Goal: Task Accomplishment & Management: Complete application form

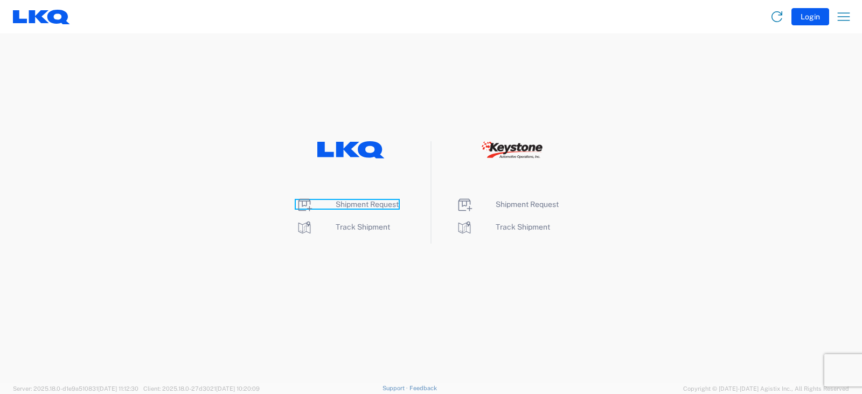
click at [361, 204] on span "Shipment Request" at bounding box center [367, 204] width 63 height 9
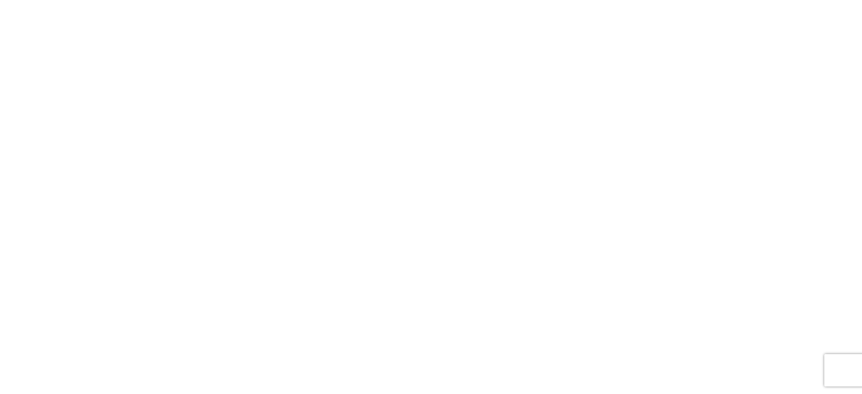
select select "FULL"
select select "LBS"
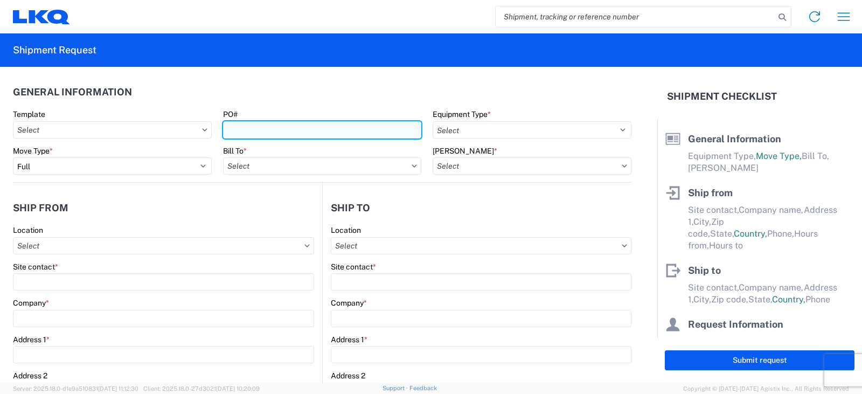
click at [253, 129] on input "PO#" at bounding box center [322, 129] width 199 height 17
type input "PO#'S 387K7461--REG CORES, & 387K7462--HOT REMANS"
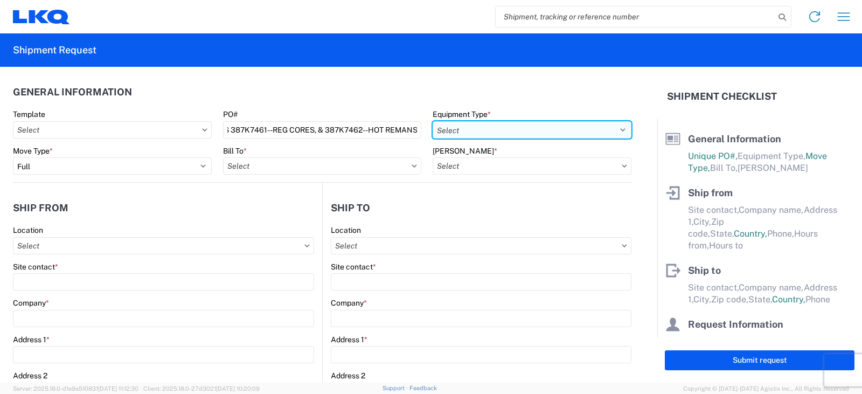
scroll to position [0, 0]
click at [453, 135] on select "Select 53’ Dry Van Flatbed Dropdeck (van) Lowboy (flatbed) Rail" at bounding box center [532, 129] width 199 height 17
select select "STDV"
click at [433, 121] on select "Select 53’ Dry Van Flatbed Dropdeck (van) Lowboy (flatbed) Rail" at bounding box center [532, 129] width 199 height 17
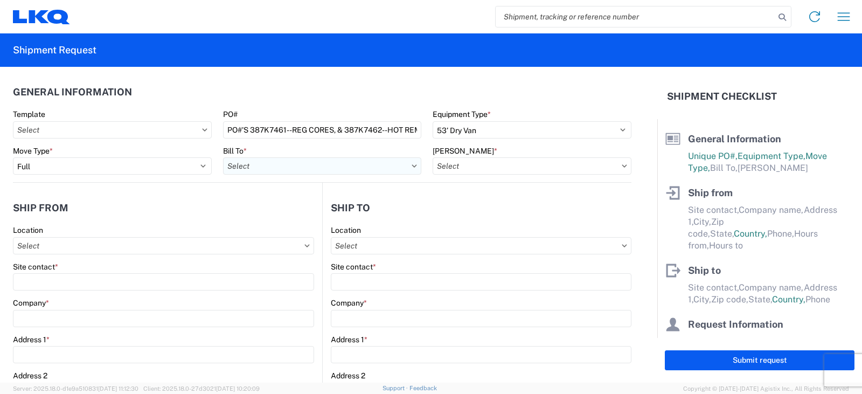
click at [265, 169] on input "Bill To *" at bounding box center [322, 165] width 199 height 17
type input "3238"
click at [275, 215] on div "3238 - Huntington IDC" at bounding box center [317, 213] width 189 height 17
type input "3238 - Huntington IDC"
click at [457, 165] on input "Bill Code *" at bounding box center [532, 165] width 199 height 17
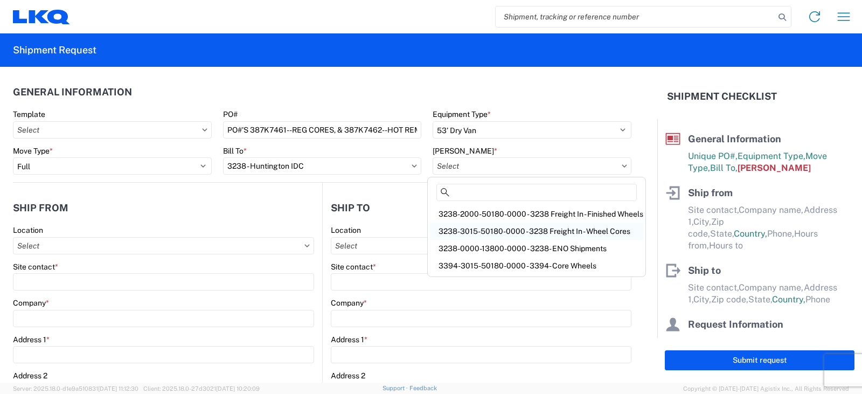
click at [461, 230] on div "3238-3015-50180-0000 - 3238 Freight In - Wheel Cores" at bounding box center [536, 231] width 213 height 17
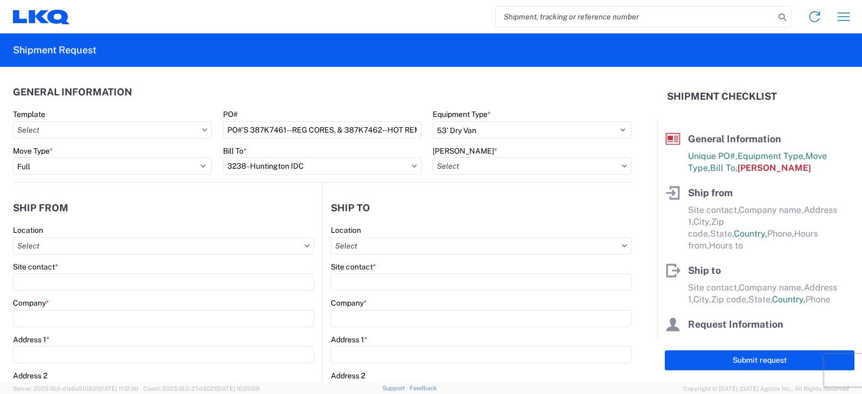
type input "3238-3015-50180-0000 - 3238 Freight In - Wheel Cores"
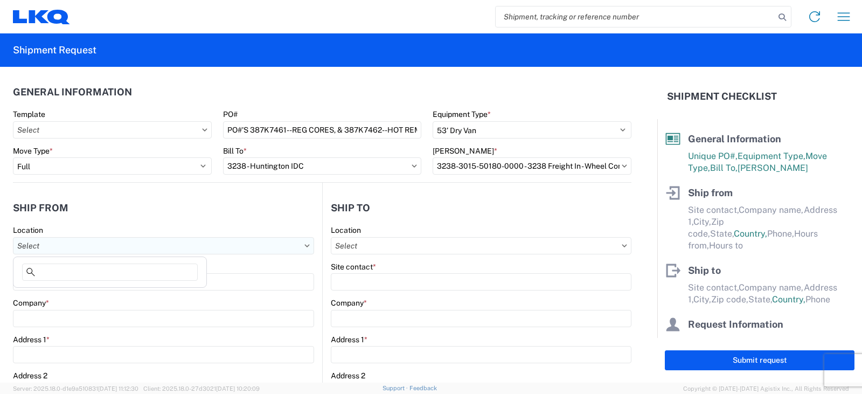
click at [32, 245] on input "Location" at bounding box center [163, 245] width 301 height 17
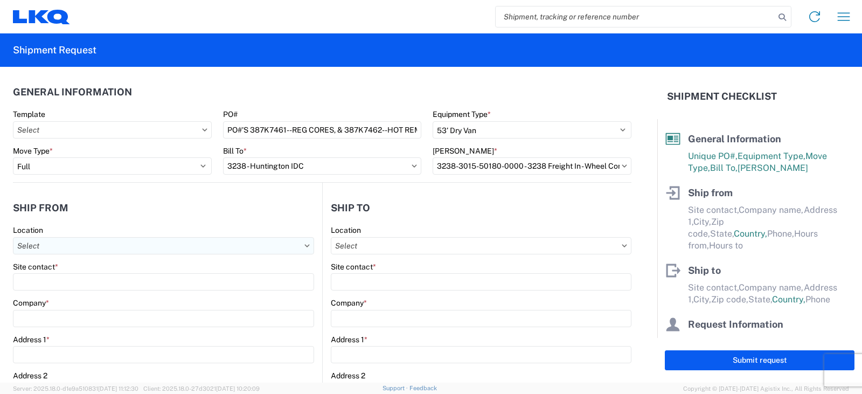
click at [53, 247] on input "Location" at bounding box center [163, 245] width 301 height 17
type input "L"
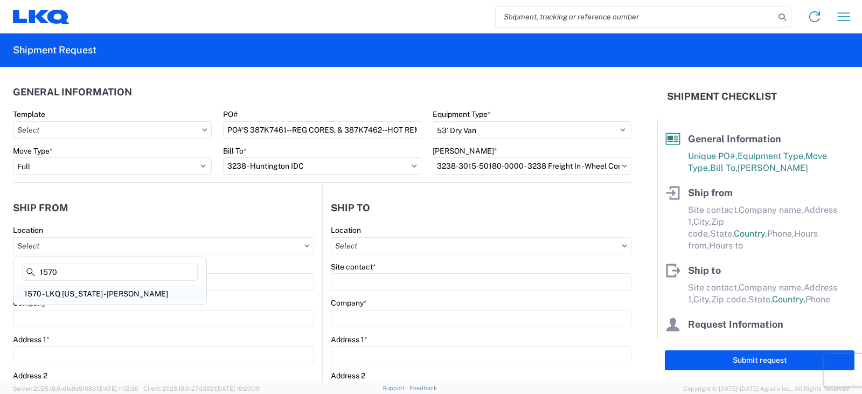
type input "1570"
click at [92, 294] on div "1570 - LKQ Minnesota - Albert Lea Mn" at bounding box center [110, 293] width 189 height 17
type input "1570 - LKQ Minnesota - Albert Lea Mn"
type input "LKQ Corporation"
type input "21647 785th Avenue"
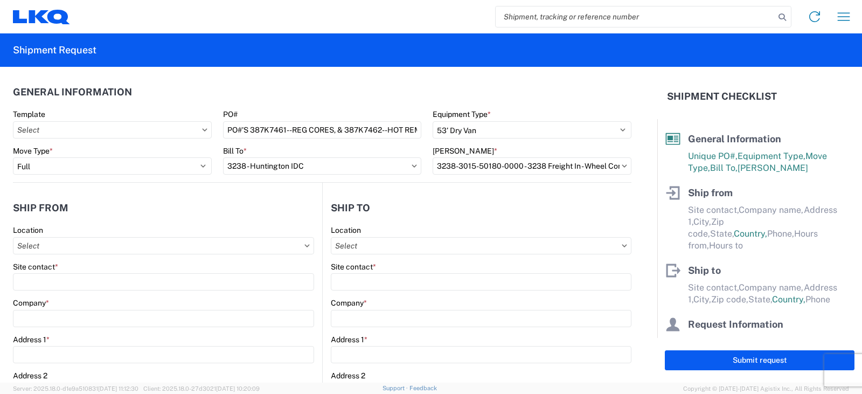
type input "Albert Lea"
type input "56007"
select select "MN"
select select "US"
type input "08:00"
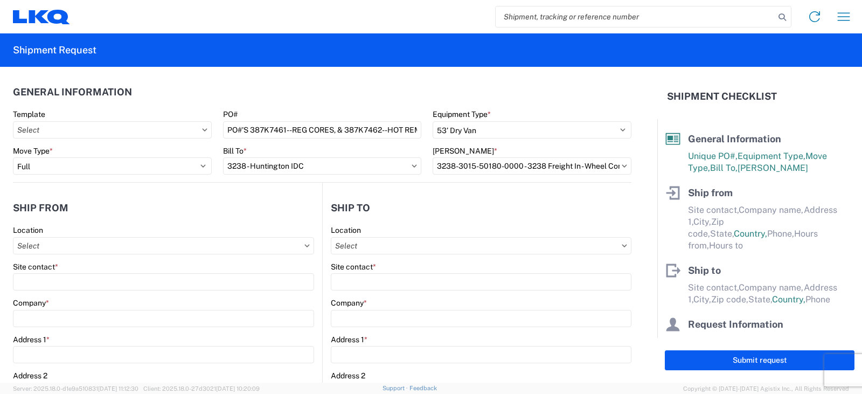
type input "17:00"
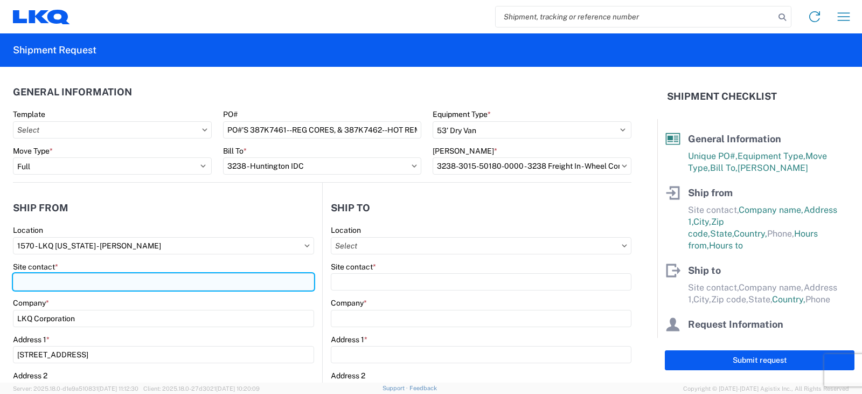
click at [32, 278] on input "Site contact *" at bounding box center [163, 281] width 301 height 17
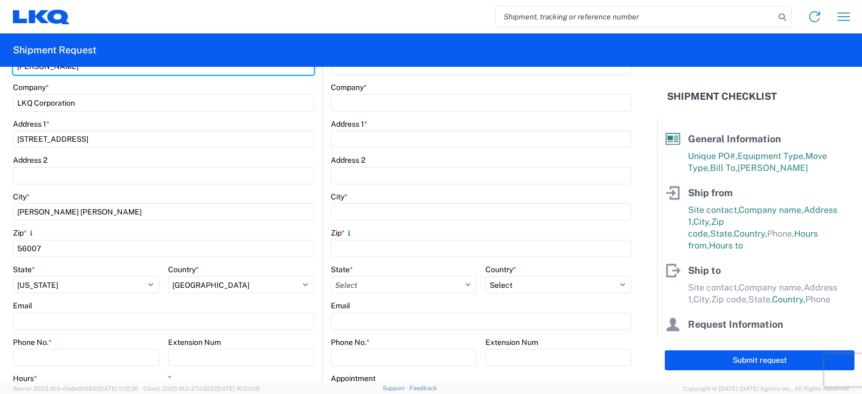
scroll to position [323, 0]
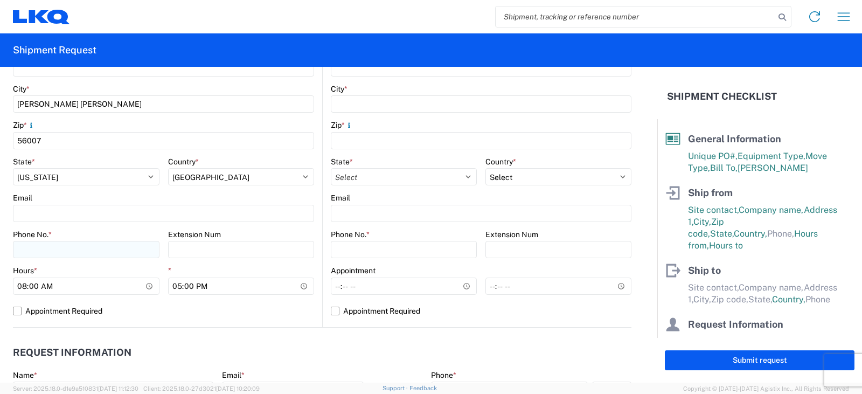
type input "JEFF PARMENTER"
click at [21, 248] on input "Phone No. *" at bounding box center [86, 249] width 147 height 17
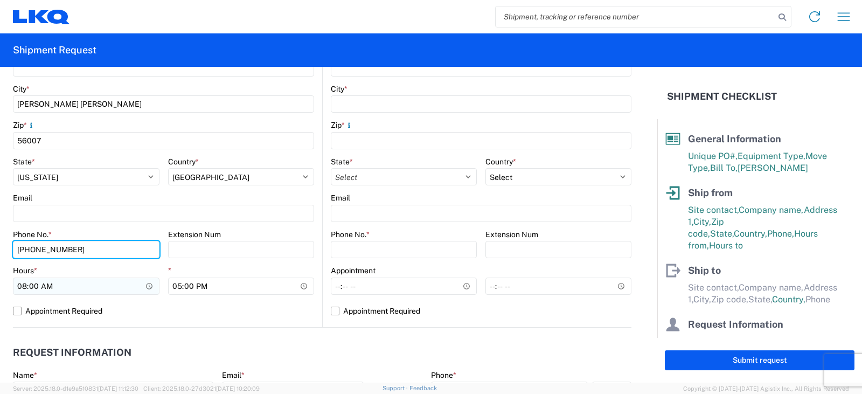
type input "507-606-5739"
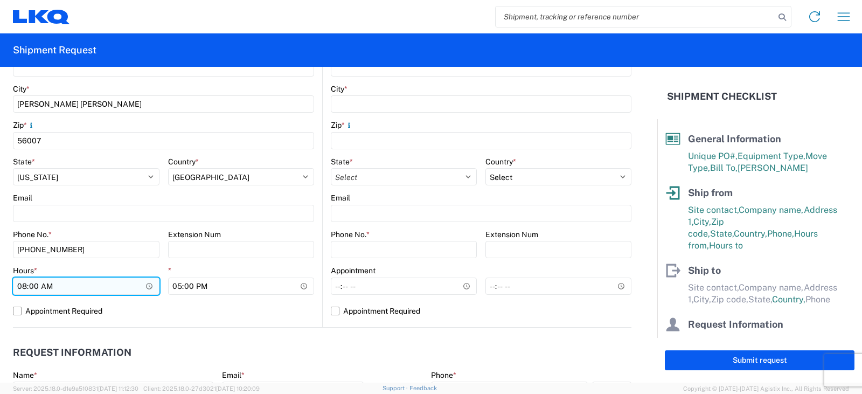
click at [32, 291] on input "08:00" at bounding box center [86, 286] width 147 height 17
type input "08:30"
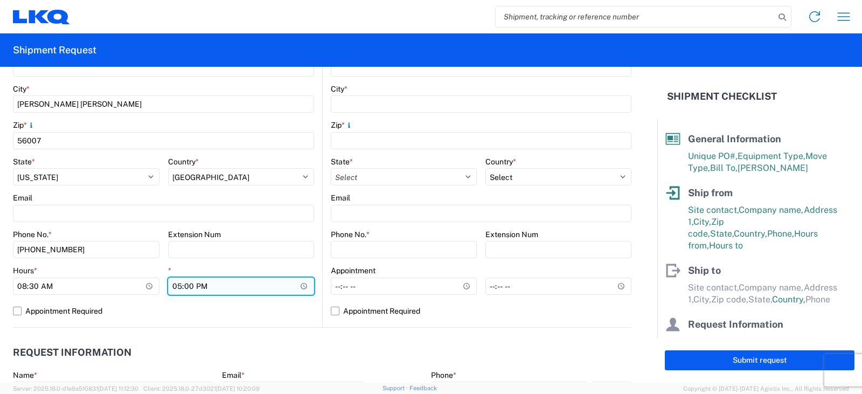
click at [175, 286] on input "17:00" at bounding box center [241, 286] width 147 height 17
type input "14:00"
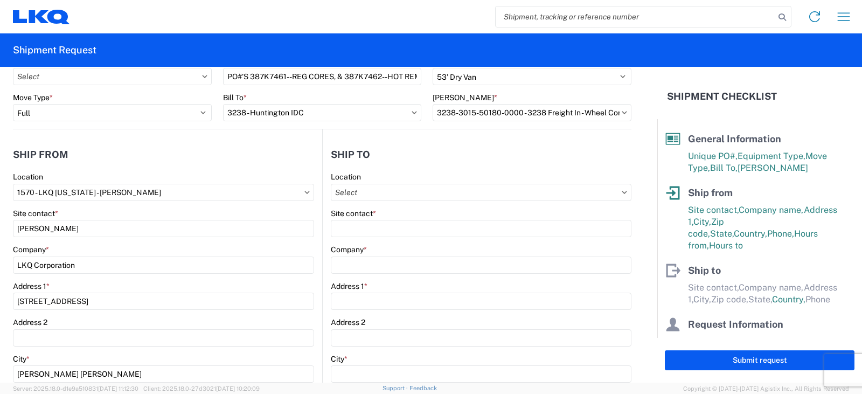
scroll to position [0, 0]
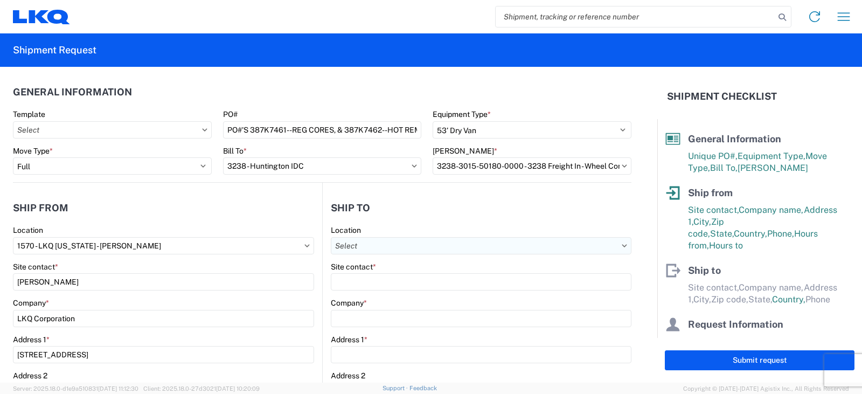
click at [614, 249] on input "Location" at bounding box center [481, 245] width 301 height 17
type input "3238"
click at [378, 294] on div "3238 - Huntington IDC" at bounding box center [424, 293] width 189 height 17
type input "3238 - Huntington IDC"
type input "LKQ Corporation"
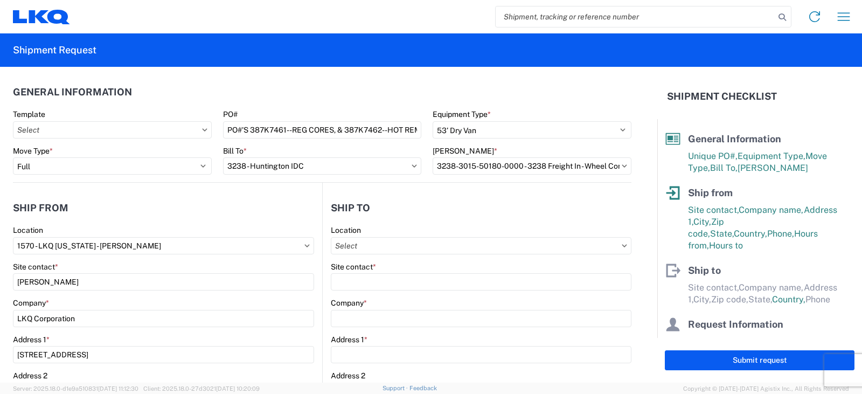
type input "1870 Riverfork Drive W"
type input "Huntington"
type input "46750"
select select "US"
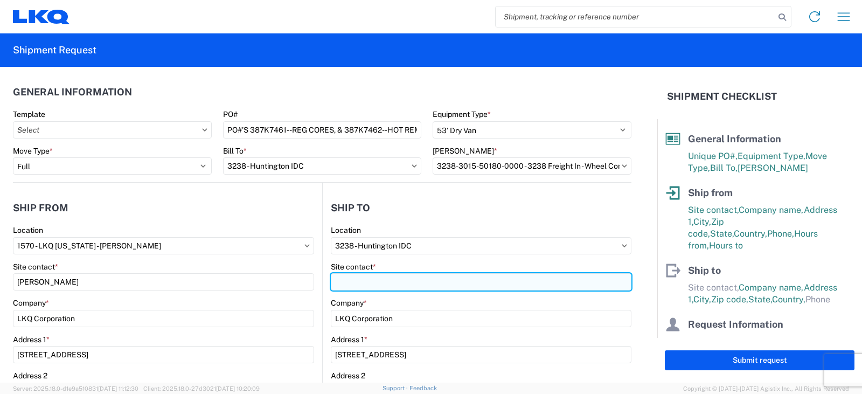
click at [340, 282] on input "Site contact *" at bounding box center [481, 281] width 301 height 17
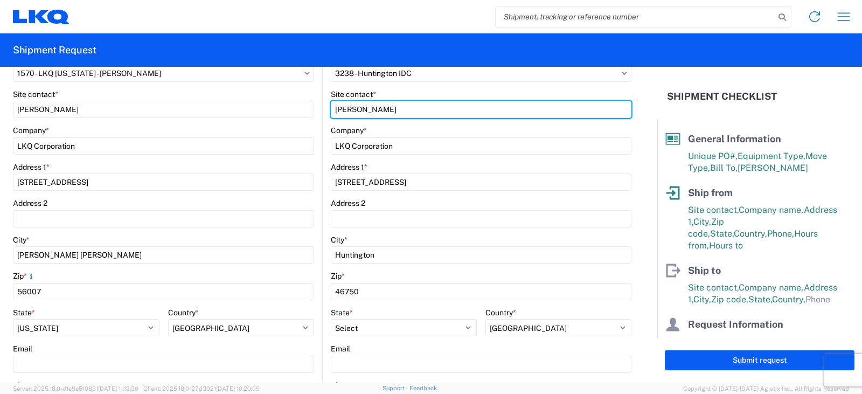
scroll to position [323, 0]
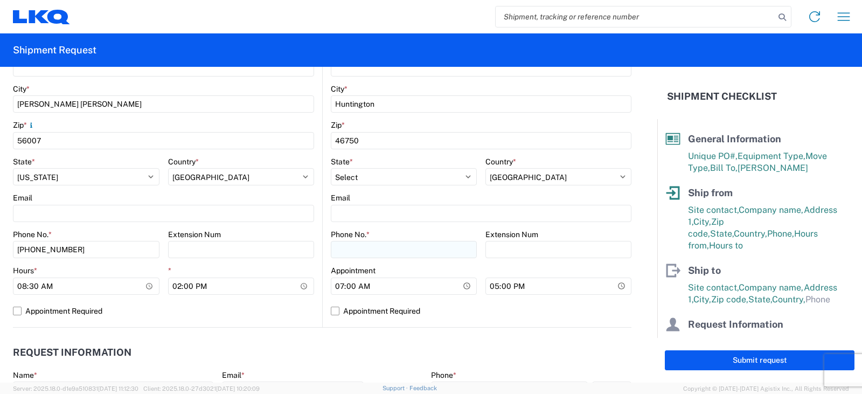
type input "DEE SNEAD"
click at [356, 245] on input "Phone No. *" at bounding box center [404, 249] width 146 height 17
type input "260-359-7402"
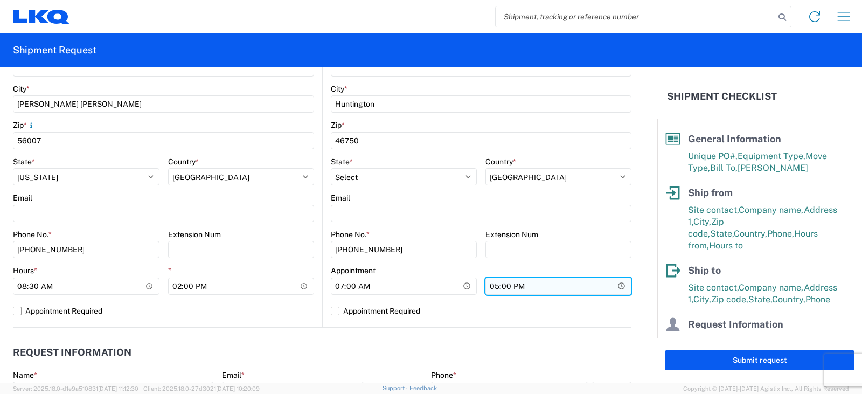
click at [488, 287] on input "17:00" at bounding box center [559, 286] width 146 height 17
type input "15:00"
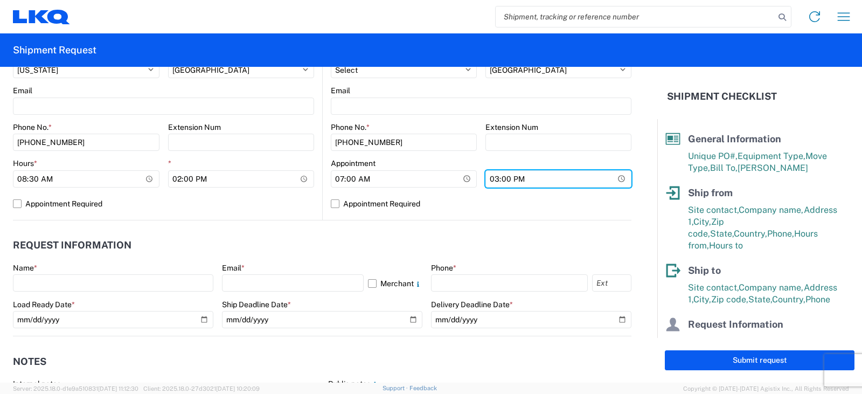
scroll to position [431, 0]
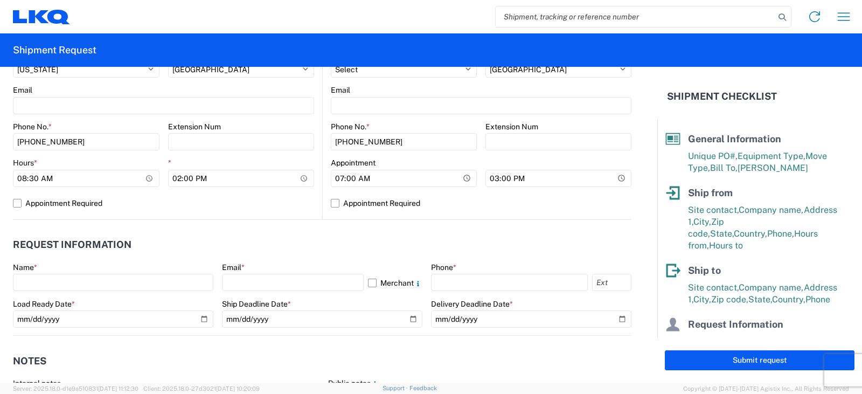
click at [37, 273] on div "Name *" at bounding box center [113, 277] width 201 height 29
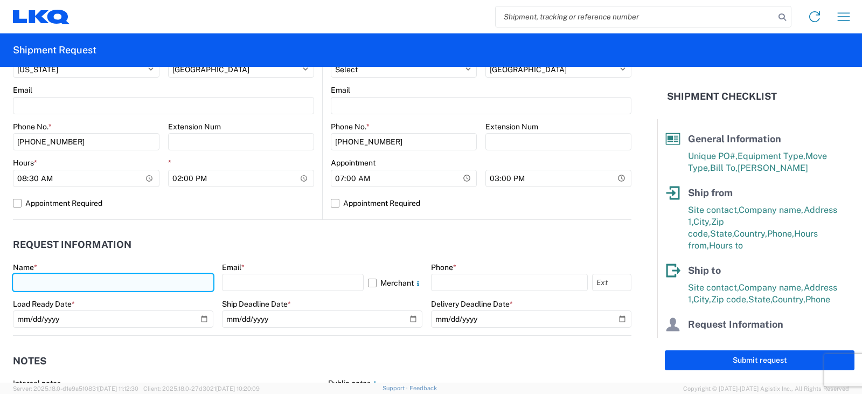
click at [45, 281] on input "text" at bounding box center [113, 282] width 201 height 17
type input "DEE SNEAD"
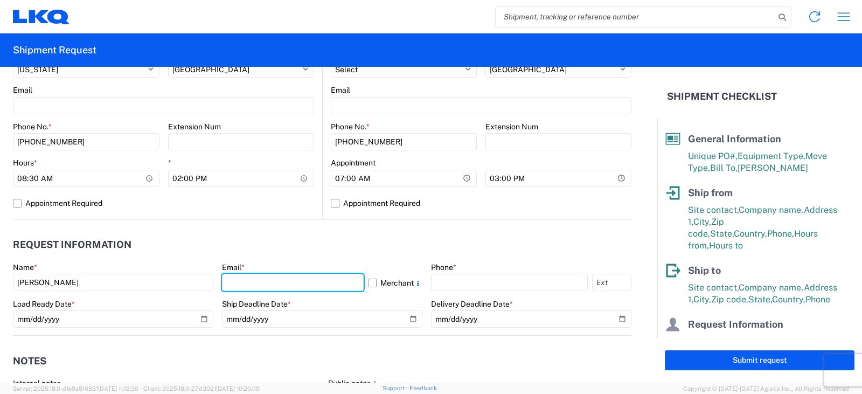
drag, startPoint x: 258, startPoint y: 284, endPoint x: 266, endPoint y: 263, distance: 21.8
click at [258, 284] on input "text" at bounding box center [293, 282] width 142 height 17
type input "drsnead@lkqcorp.com"
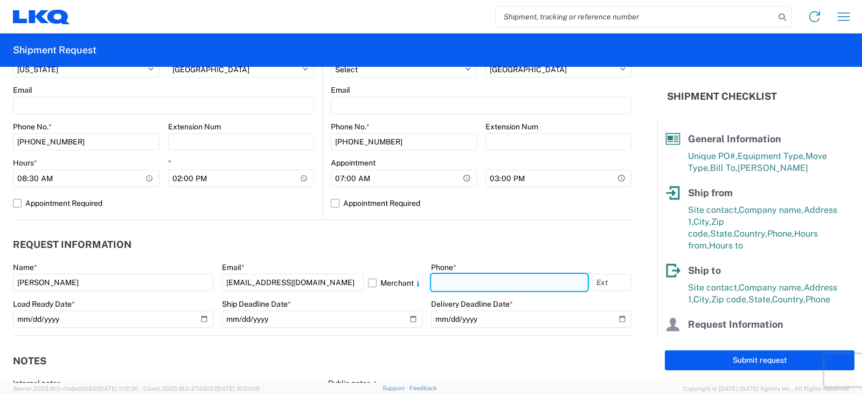
click at [433, 282] on input "text" at bounding box center [509, 282] width 157 height 17
type input "260-359-7402"
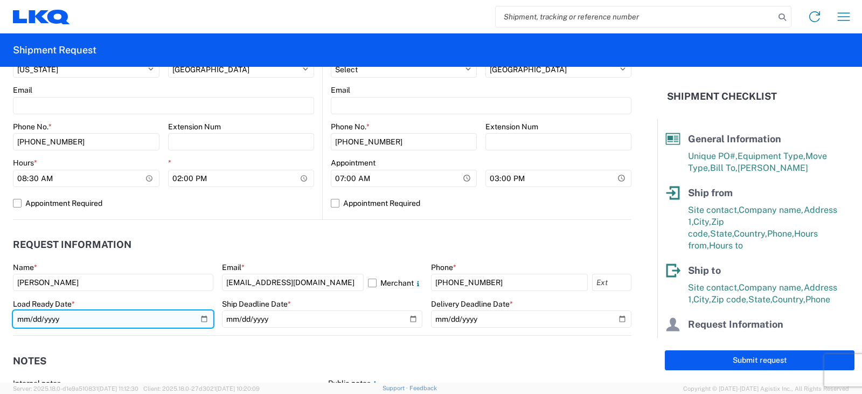
click at [199, 314] on input "date" at bounding box center [113, 318] width 201 height 17
type input "2025-09-23"
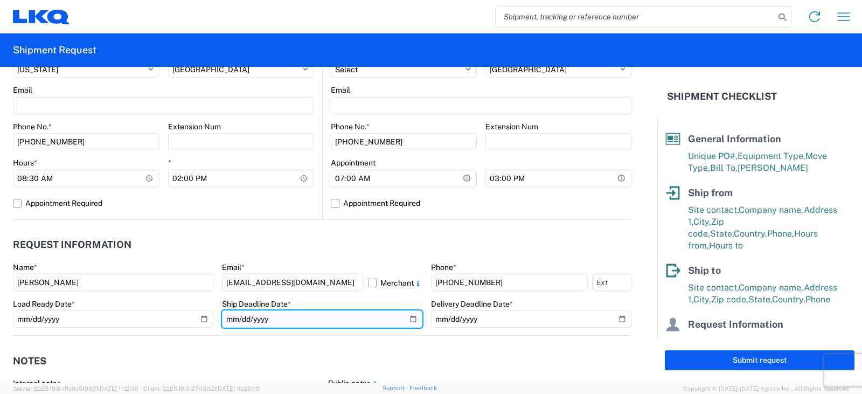
click at [406, 318] on input "date" at bounding box center [322, 318] width 201 height 17
type input "2025-09-23"
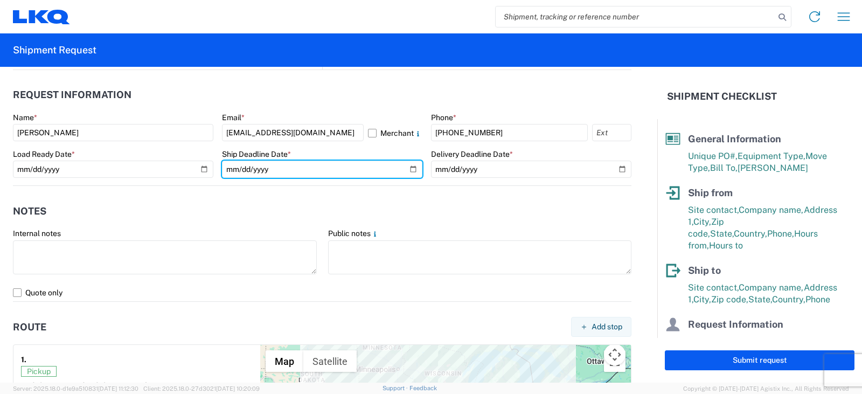
scroll to position [485, 0]
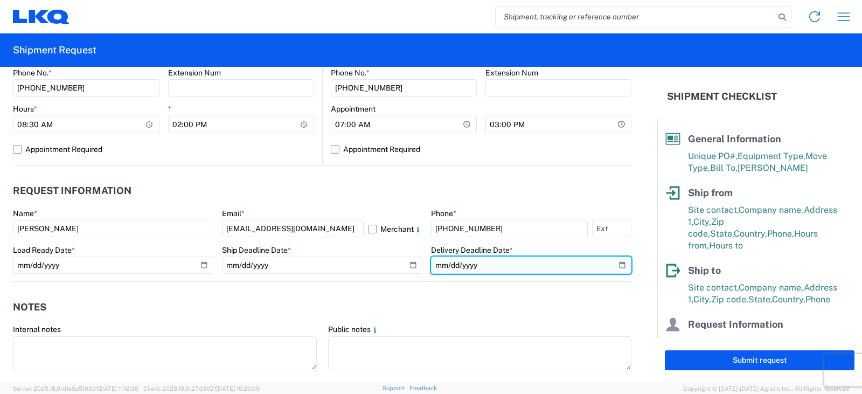
click at [617, 265] on input "date" at bounding box center [531, 265] width 201 height 17
type input "2025-09-25"
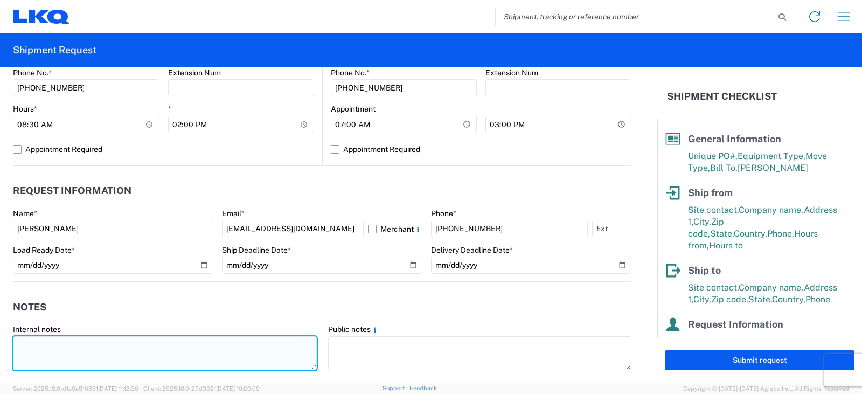
click at [23, 340] on textarea at bounding box center [165, 353] width 304 height 34
drag, startPoint x: 240, startPoint y: 344, endPoint x: 0, endPoint y: 350, distance: 240.5
click at [0, 350] on form "General Information Template PO# PO#'S 387K7461--REG CORES, & 387K7462--HOT REM…" at bounding box center [329, 225] width 658 height 316
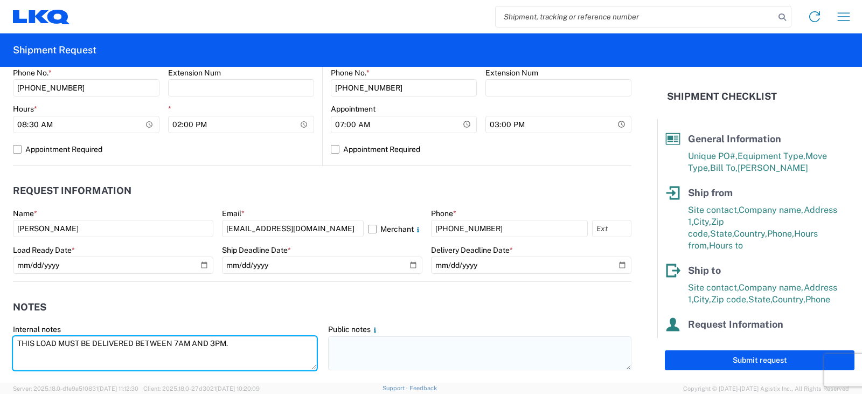
type textarea "THIS LOAD MUST BE DELIVERED BETWEEN 7AM AND 3PM."
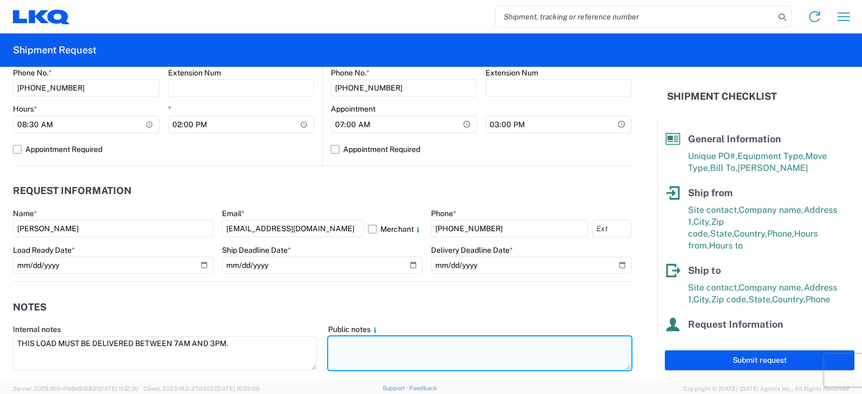
click at [336, 341] on textarea at bounding box center [480, 353] width 304 height 34
paste textarea "THIS LOAD MUST BE DELIVERED BETWEEN 7AM AND 3PM."
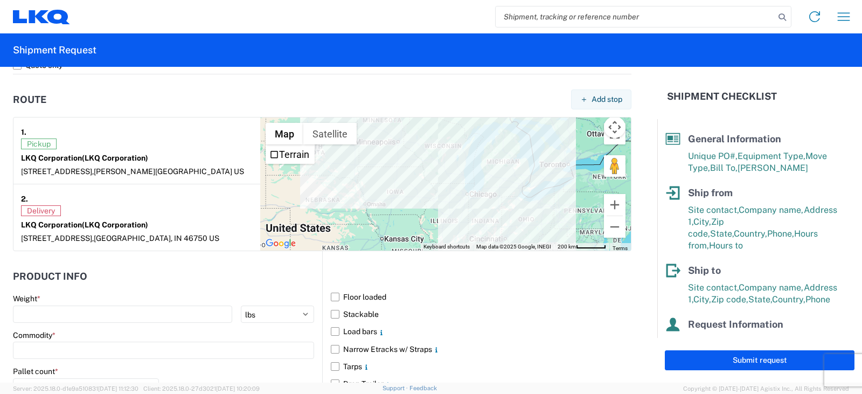
scroll to position [970, 0]
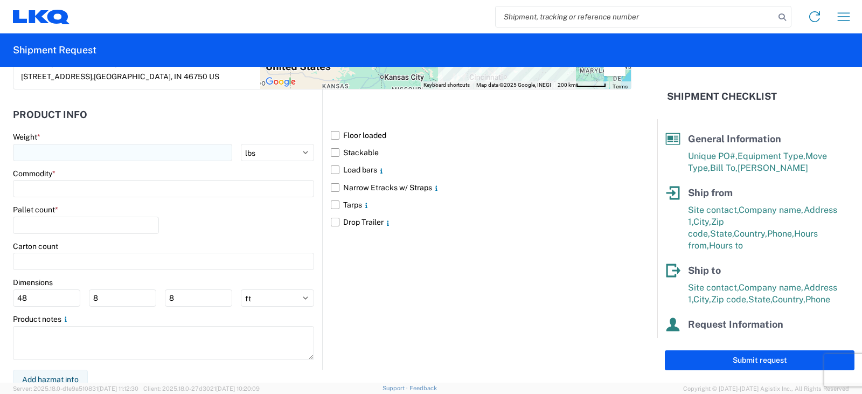
type textarea "THIS LOAD MUST BE DELIVERED BETWEEN 7AM AND 3PM."
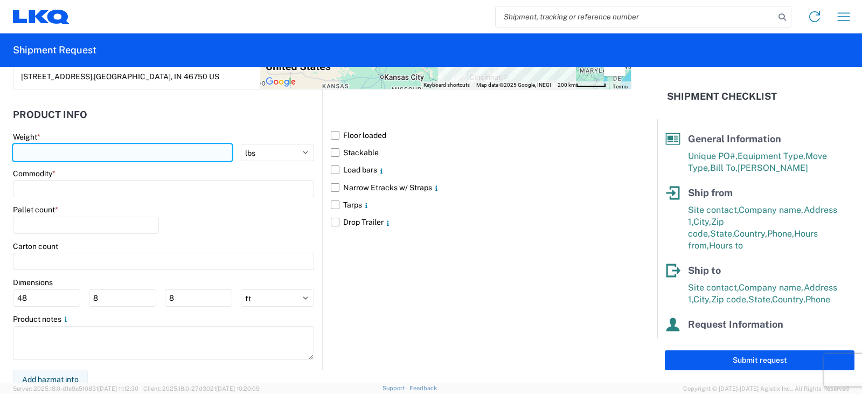
click at [34, 154] on input "number" at bounding box center [122, 152] width 219 height 17
type input "40000"
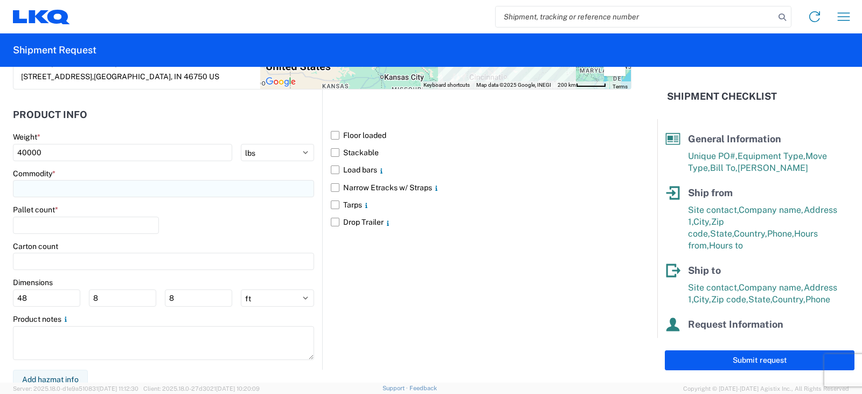
click at [36, 193] on input at bounding box center [163, 188] width 301 height 17
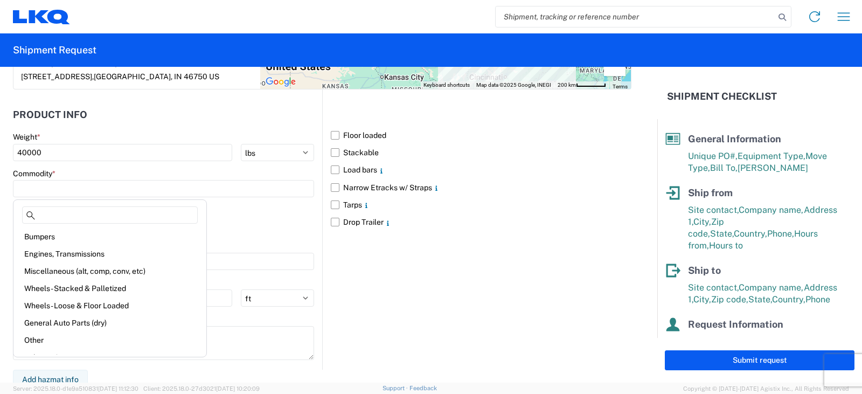
click at [59, 285] on div "Wheels - Stacked & Palletized" at bounding box center [110, 288] width 189 height 17
type input "Wheels - Stacked & Palletized"
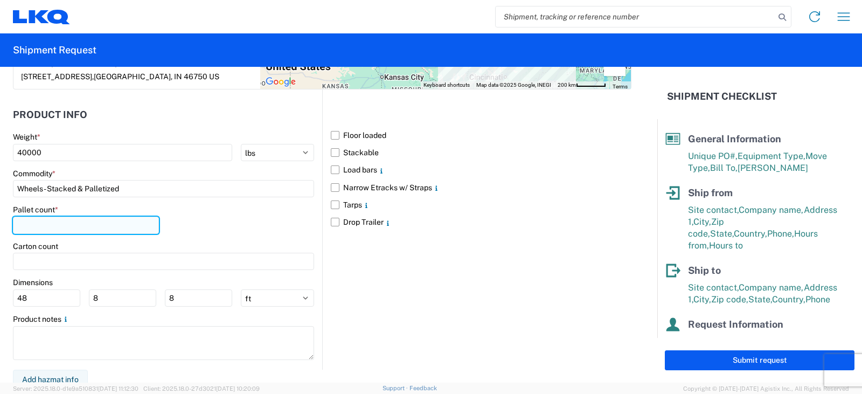
click at [27, 224] on input "number" at bounding box center [86, 225] width 146 height 17
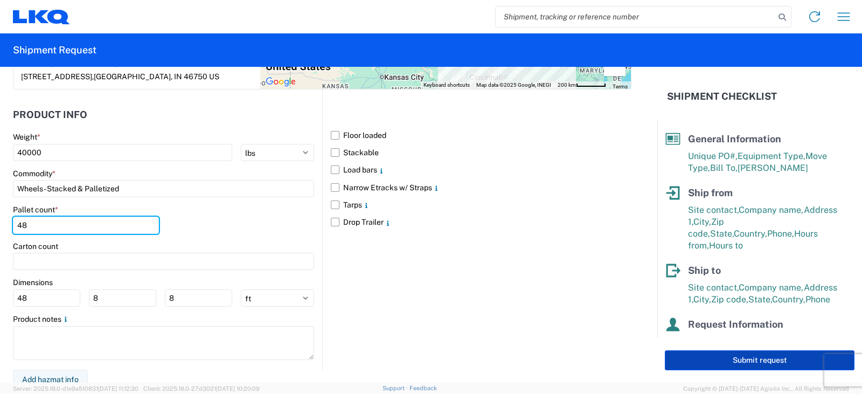
type input "48"
click at [728, 358] on button "Submit request" at bounding box center [760, 360] width 190 height 20
select select "MN"
select select "US"
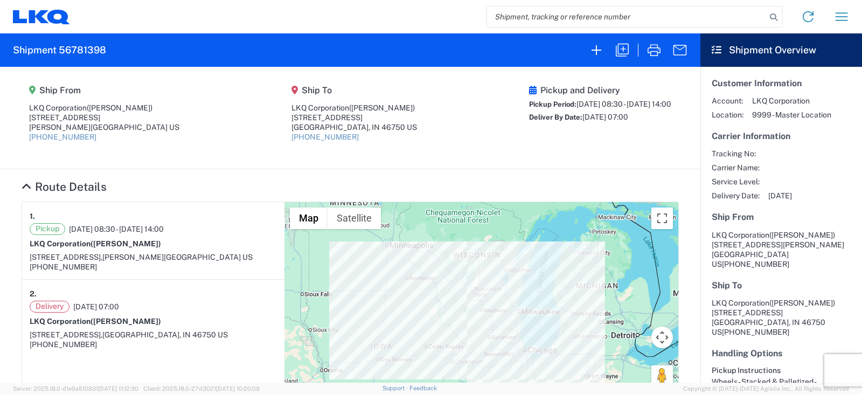
click at [529, 146] on div "Pickup and Delivery Pickup Period: 09/23/2025 08:30 - 09/23/2025 14:00 Deliver …" at bounding box center [600, 117] width 142 height 65
click at [504, 189] on h4 "Route Details" at bounding box center [351, 186] width 658 height 13
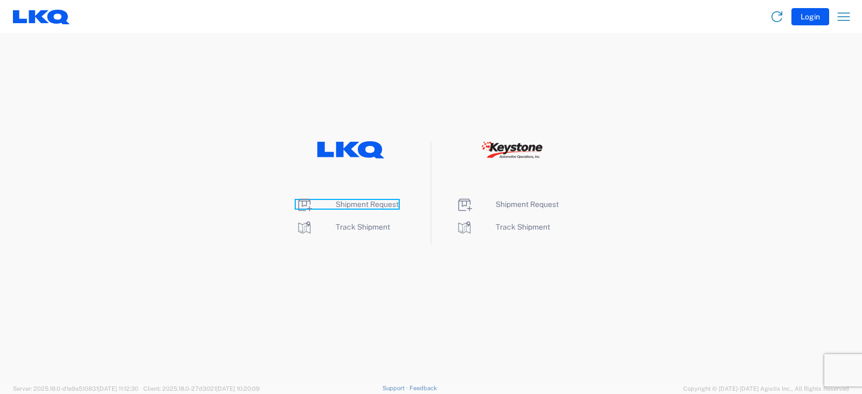
click at [360, 205] on span "Shipment Request" at bounding box center [367, 204] width 63 height 9
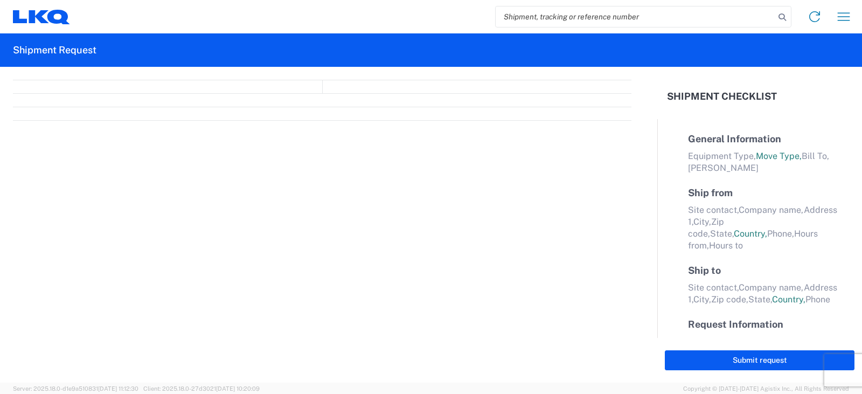
select select "FULL"
select select "LBS"
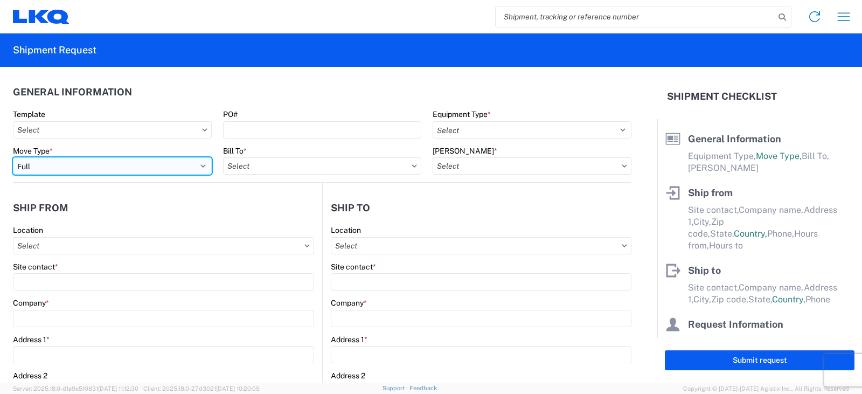
click at [100, 164] on select "Select Full Partial TL" at bounding box center [112, 165] width 199 height 17
select select "PARTIAL_TL"
click at [13, 157] on select "Select Full Partial TL" at bounding box center [112, 165] width 199 height 17
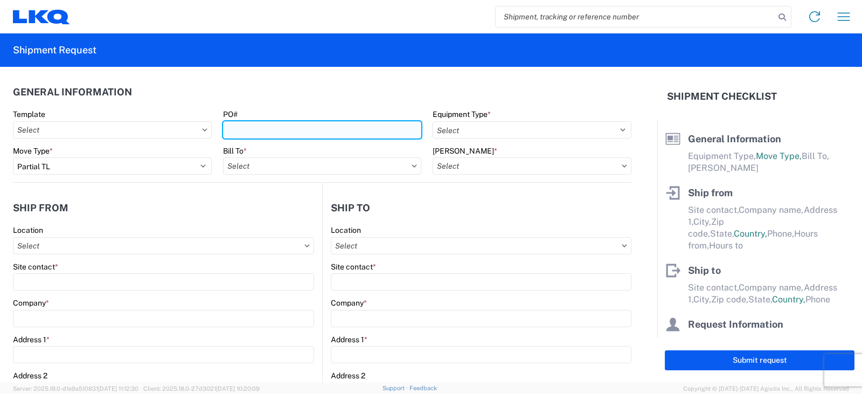
click at [255, 131] on input "PO#" at bounding box center [322, 129] width 199 height 17
type input "PWR#'S 128002, 128003, 128004, 128005, 128006--DAVID LEAL"
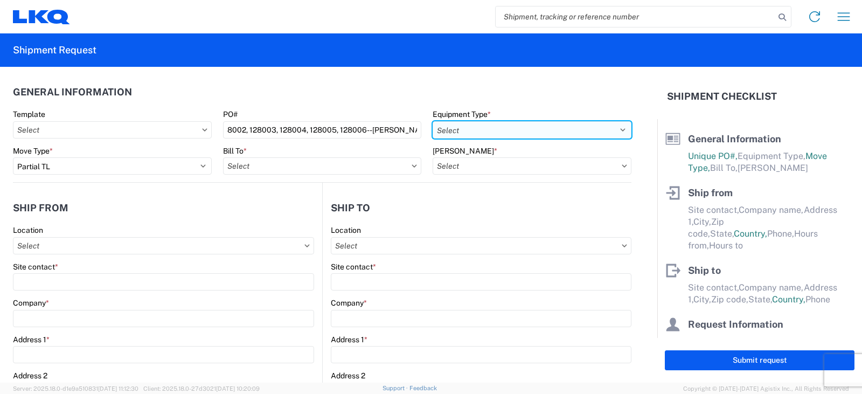
click at [466, 130] on select "Select 53’ Dry Van Flatbed Dropdeck (van) Lowboy (flatbed) Rail" at bounding box center [532, 129] width 199 height 17
select select "STDV"
click at [433, 121] on select "Select 53’ Dry Van Flatbed Dropdeck (van) Lowboy (flatbed) Rail" at bounding box center [532, 129] width 199 height 17
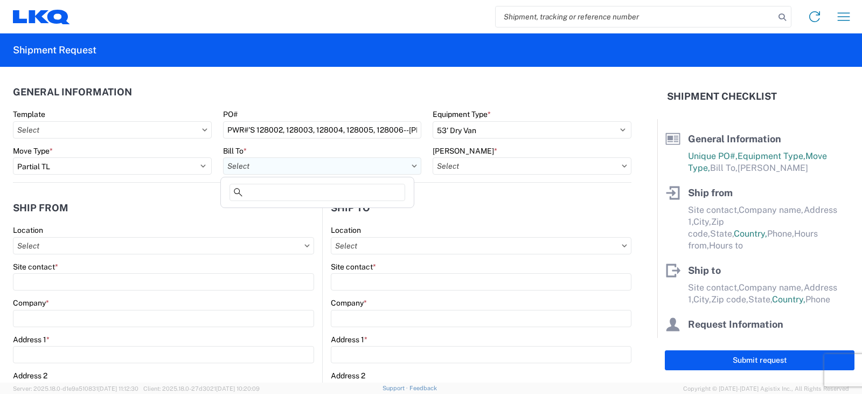
click at [319, 168] on input "Bill To *" at bounding box center [322, 165] width 199 height 17
type input "3238"
click at [275, 216] on div "3238 - Huntington IDC" at bounding box center [317, 213] width 189 height 17
type input "3238 - Huntington IDC"
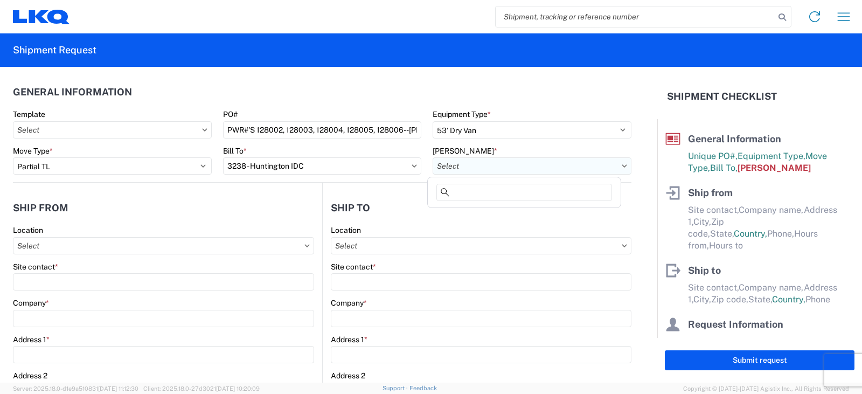
click at [472, 165] on input "Bill Code *" at bounding box center [532, 165] width 199 height 17
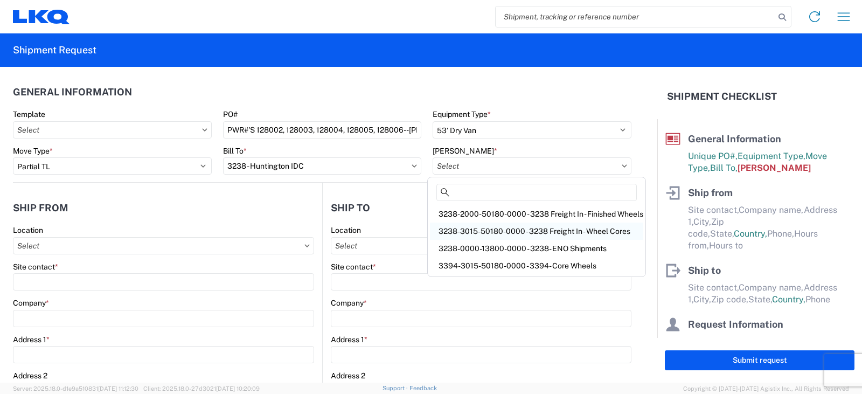
click at [466, 230] on div "3238-3015-50180-0000 - 3238 Freight In - Wheel Cores" at bounding box center [536, 231] width 213 height 17
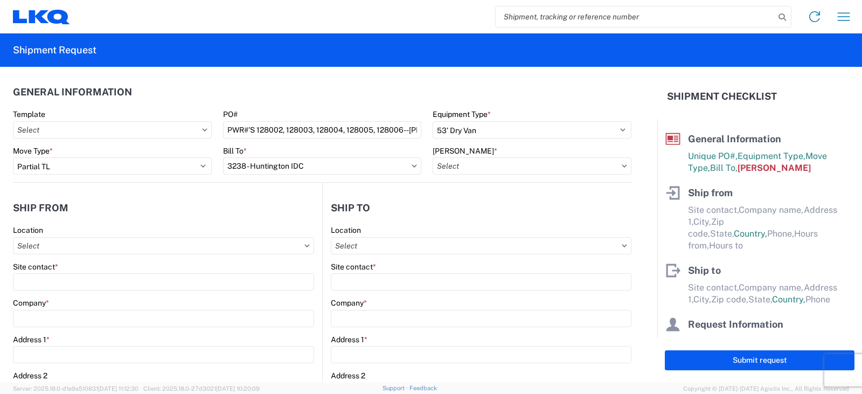
type input "3238-3015-50180-0000 - 3238 Freight In - Wheel Cores"
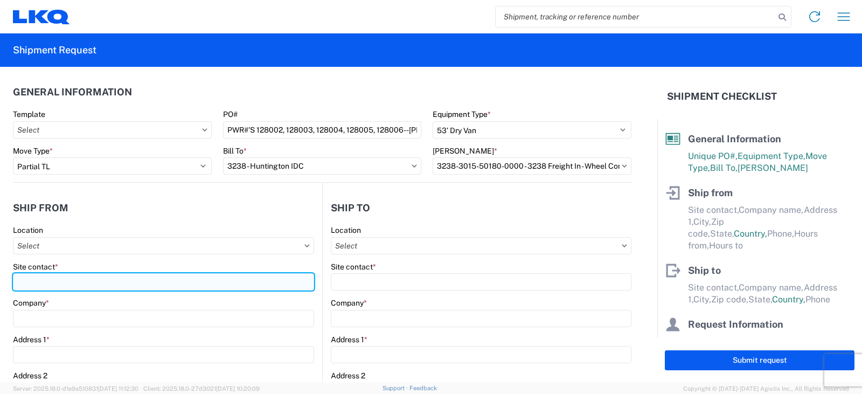
click at [27, 281] on input "Site contact *" at bounding box center [163, 281] width 301 height 17
type input "ALFREDO GARCIA / OSCAR DAVILA"
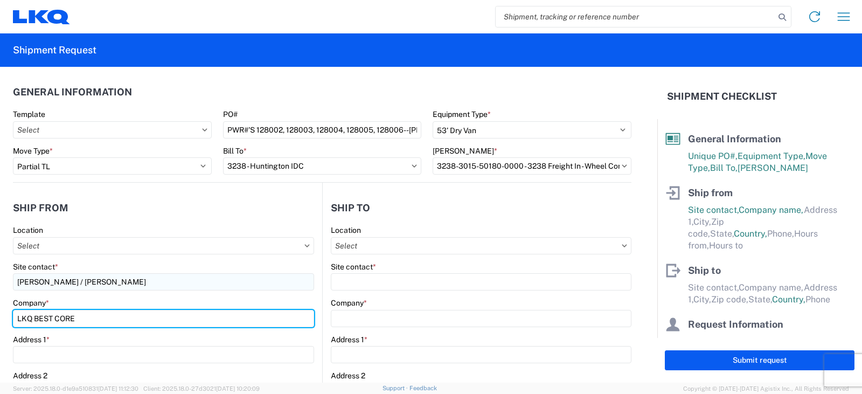
type input "LKQ BEST CORE"
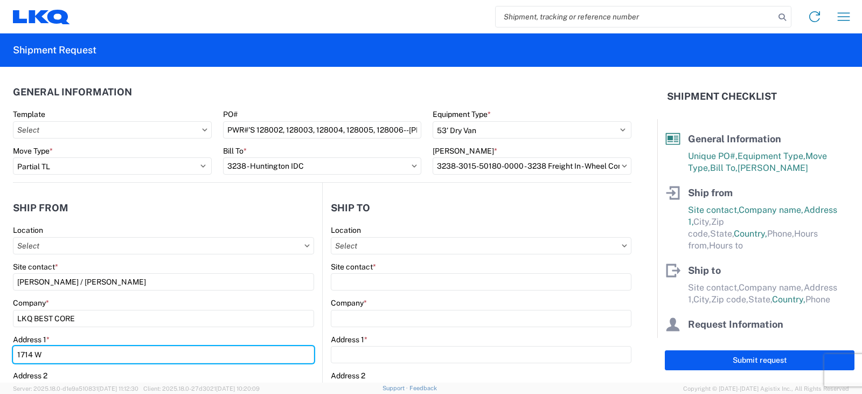
type input "1714 W MT. HOUSTON ROAD"
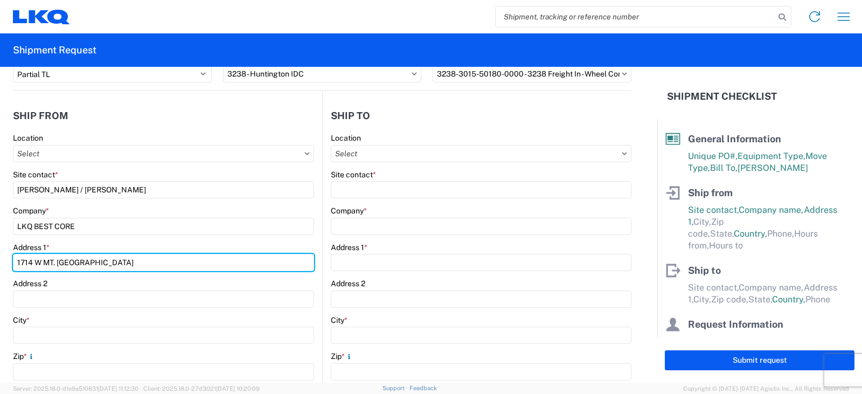
scroll to position [162, 0]
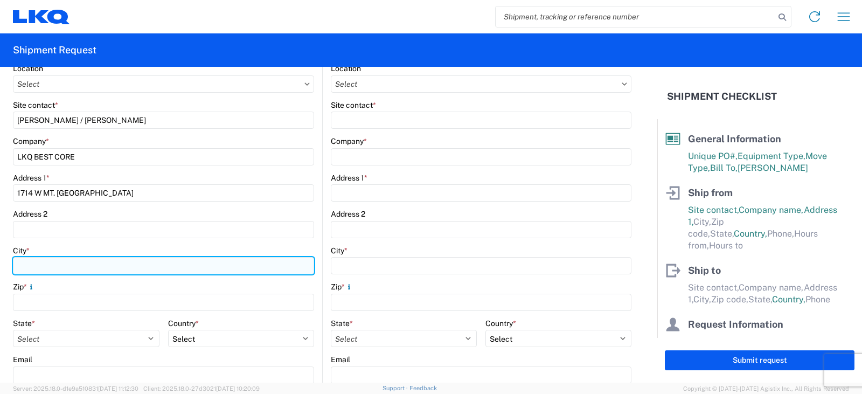
click at [24, 266] on input "City *" at bounding box center [163, 265] width 301 height 17
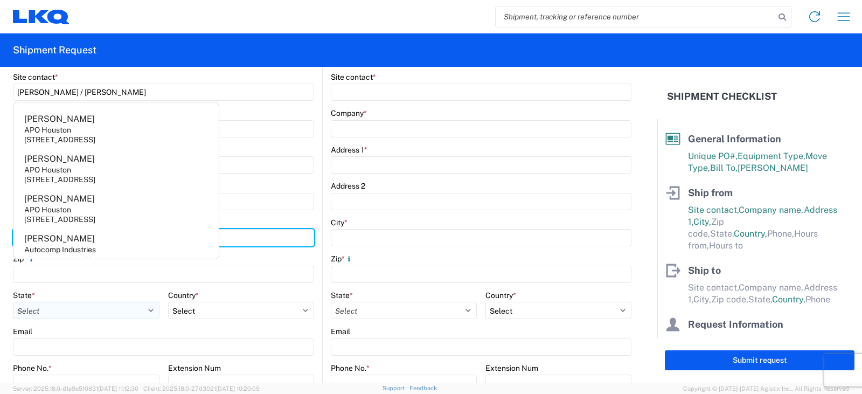
scroll to position [216, 0]
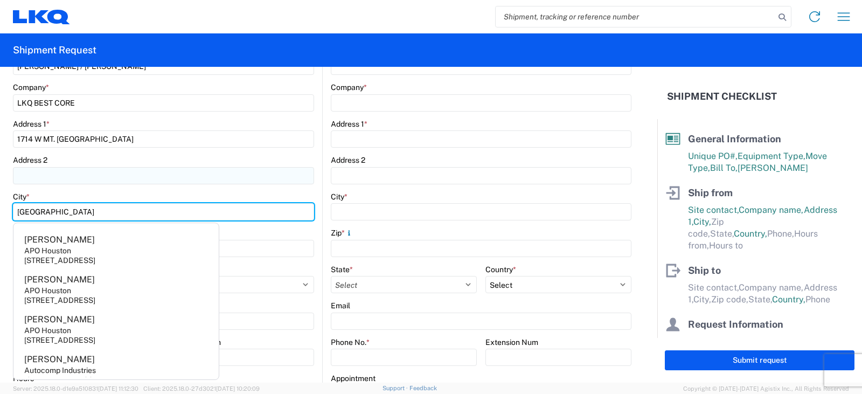
type input "HOUSTON"
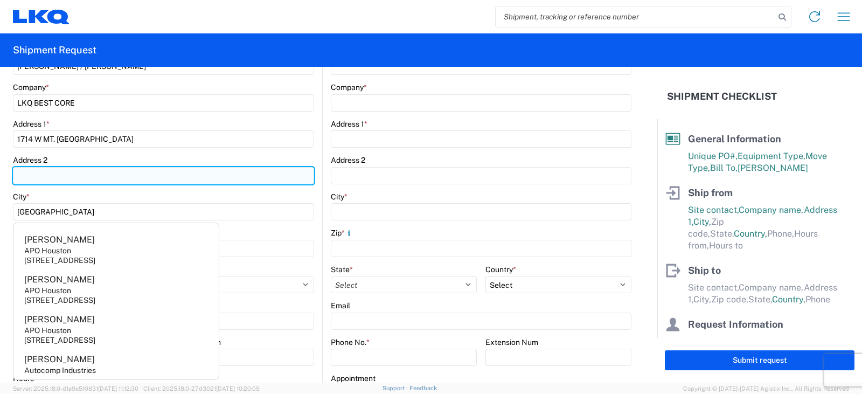
click at [60, 170] on input "Address 2" at bounding box center [163, 175] width 301 height 17
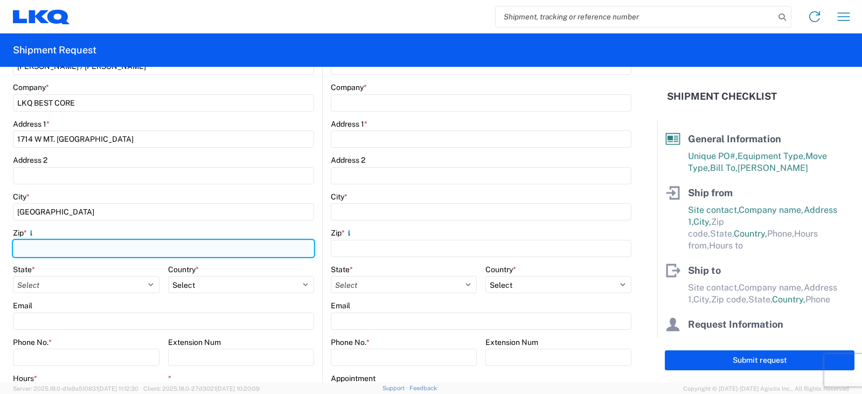
click at [26, 250] on input "Zip *" at bounding box center [163, 248] width 301 height 17
type input "77038"
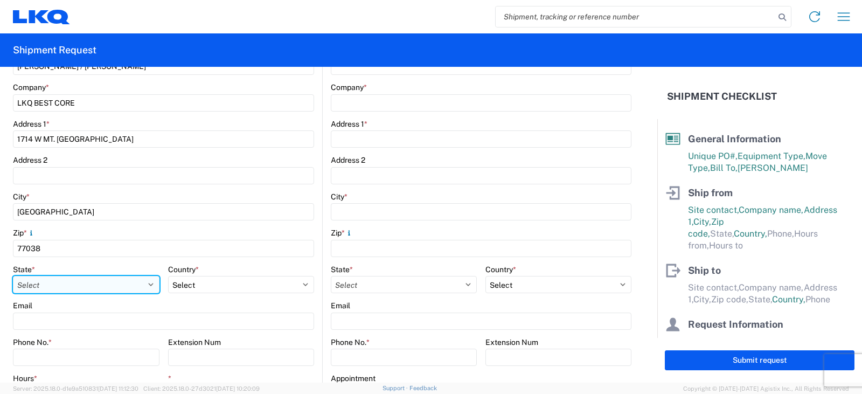
click at [30, 279] on select "Select Alabama Alaska Arizona Arkansas Armed Forces Americas Armed Forces Europ…" at bounding box center [86, 284] width 147 height 17
select select "TX"
click at [13, 276] on select "Select Alabama Alaska Arizona Arkansas Armed Forces Americas Armed Forces Europ…" at bounding box center [86, 284] width 147 height 17
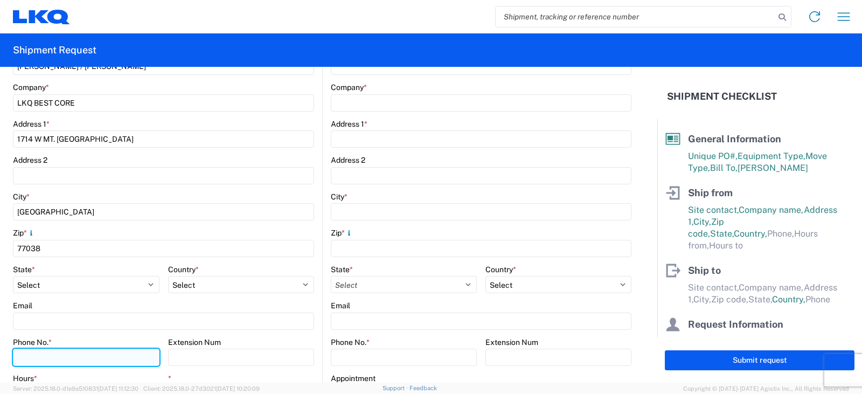
click at [34, 354] on input "Phone No. *" at bounding box center [86, 357] width 147 height 17
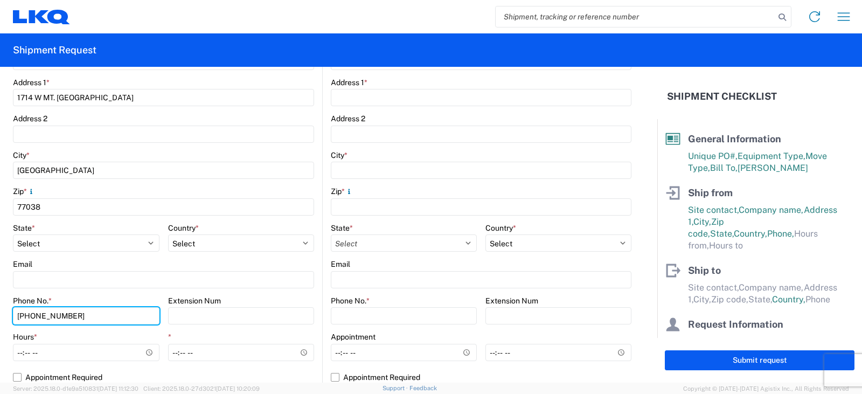
scroll to position [323, 0]
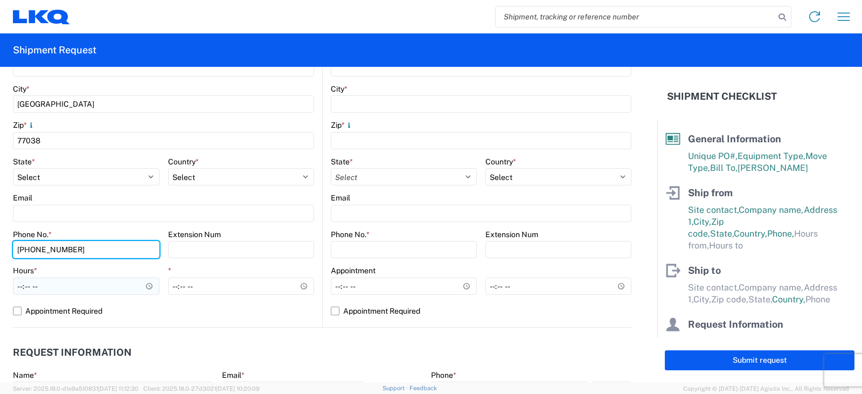
type input "281-820-9184"
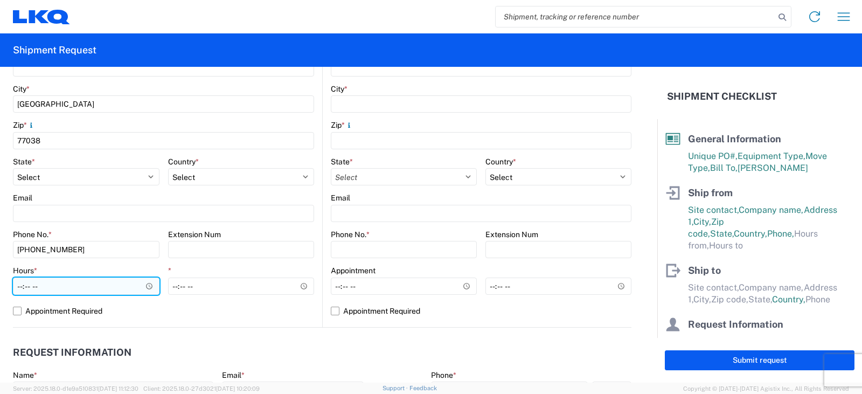
click at [18, 286] on input "Hours *" at bounding box center [86, 286] width 147 height 17
type input "08:00"
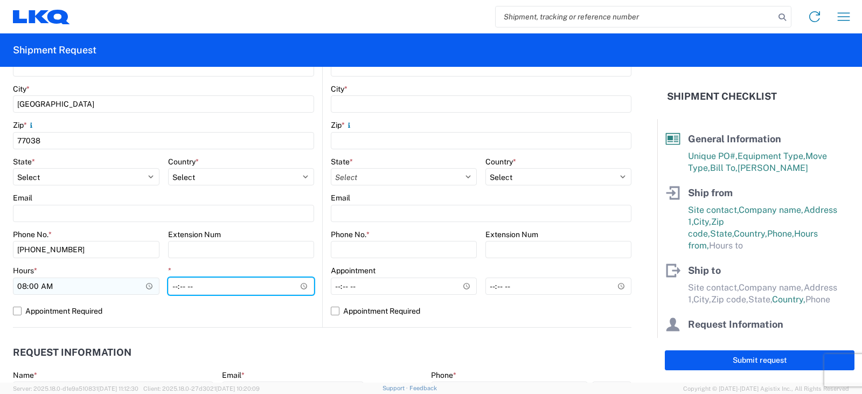
type input "13:30"
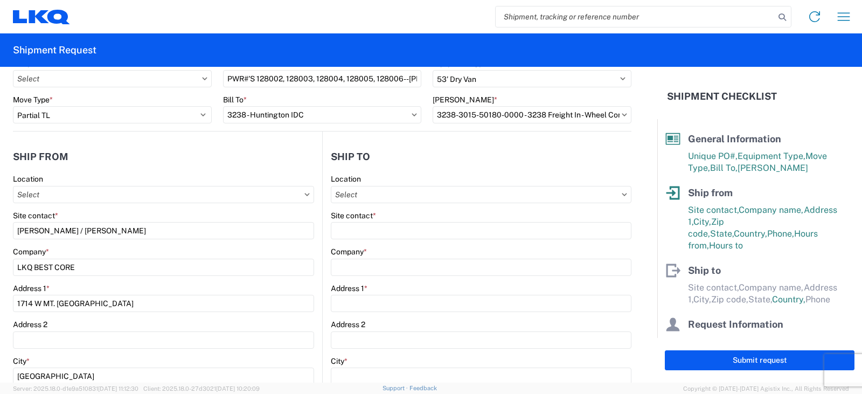
scroll to position [0, 0]
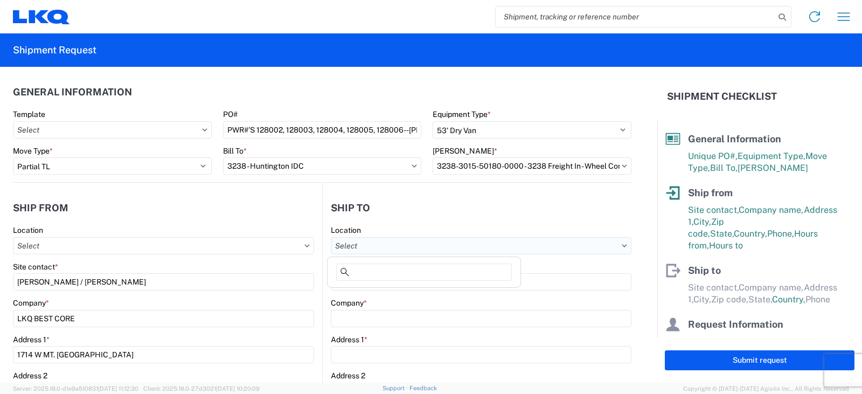
click at [335, 244] on input "Location" at bounding box center [481, 245] width 301 height 17
type input "3238"
click at [355, 292] on div "3238 - Huntington IDC" at bounding box center [424, 293] width 189 height 17
type input "3238 - Huntington IDC"
type input "LKQ Corporation"
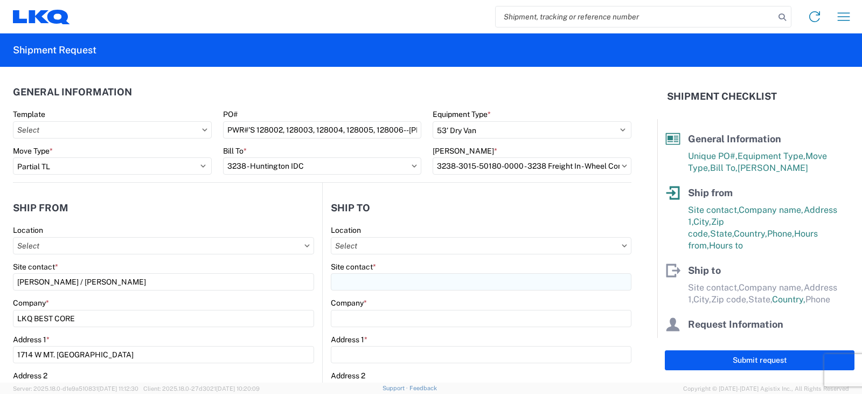
type input "1870 Riverfork Drive W"
type input "Huntington"
type input "46750"
select select "US"
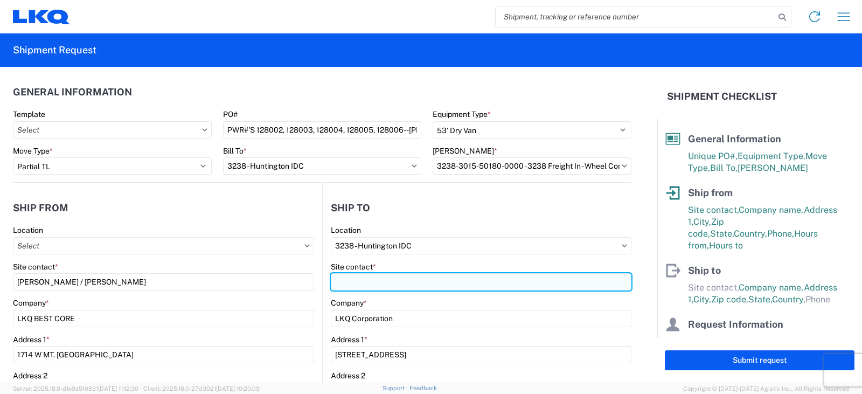
click at [344, 285] on input "Site contact *" at bounding box center [481, 281] width 301 height 17
type input "DEE SNEAD"
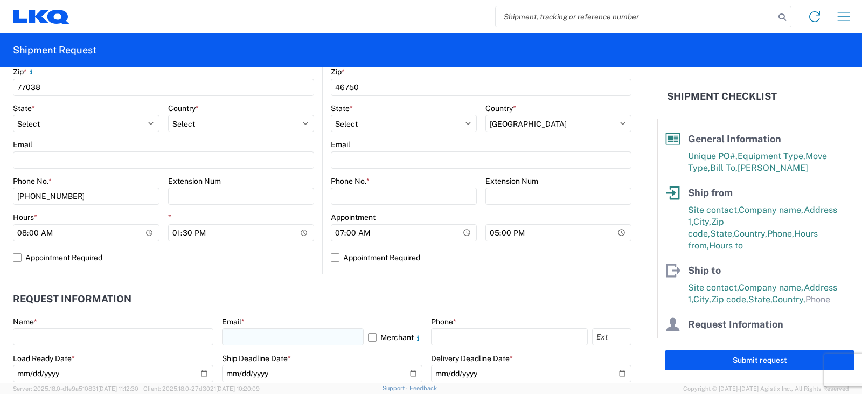
scroll to position [377, 0]
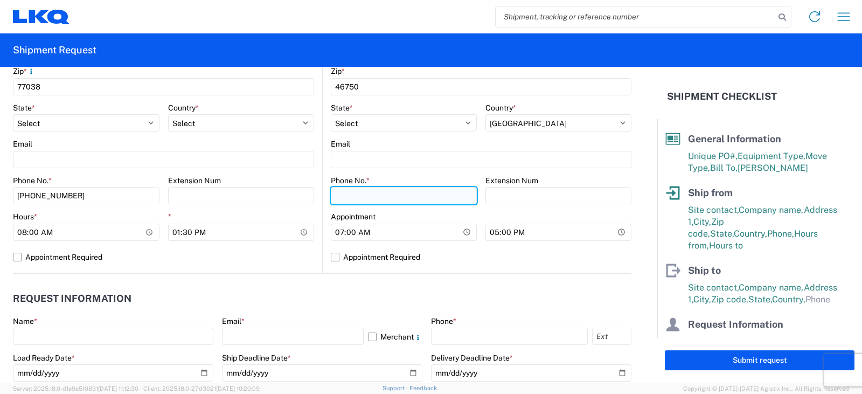
drag, startPoint x: 347, startPoint y: 194, endPoint x: 362, endPoint y: 198, distance: 15.2
click at [347, 194] on input "Phone No. *" at bounding box center [404, 195] width 146 height 17
type input "260-359-7402"
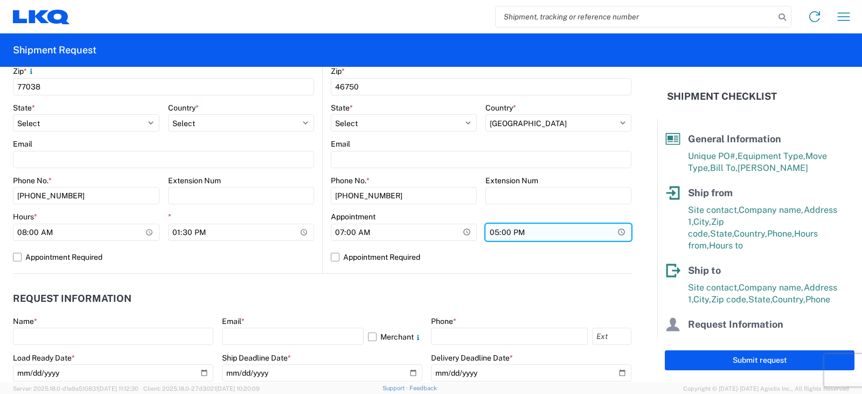
click at [492, 232] on input "17:00" at bounding box center [559, 232] width 146 height 17
type input "15:00"
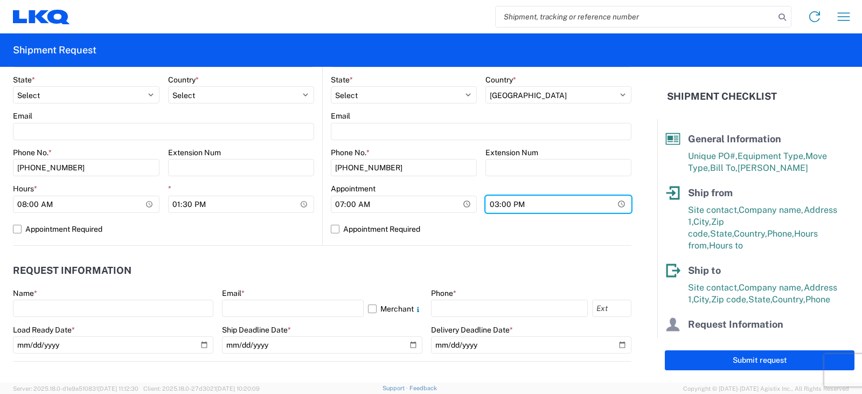
scroll to position [431, 0]
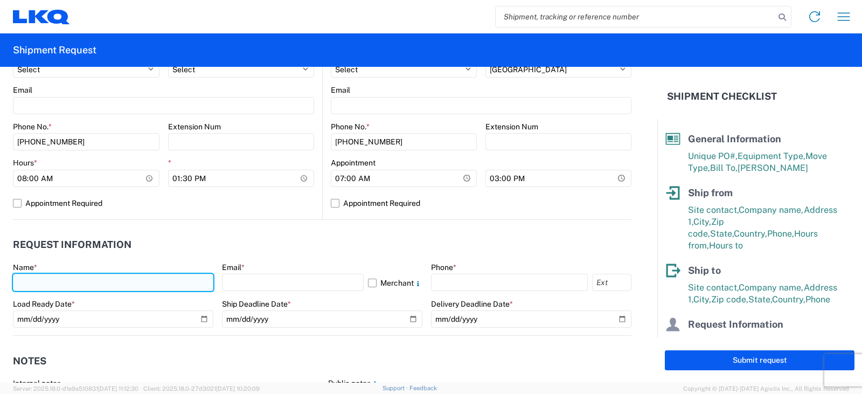
drag, startPoint x: 20, startPoint y: 283, endPoint x: 29, endPoint y: 285, distance: 8.9
click at [20, 283] on input "text" at bounding box center [113, 282] width 201 height 17
type input "DEE SNEAD"
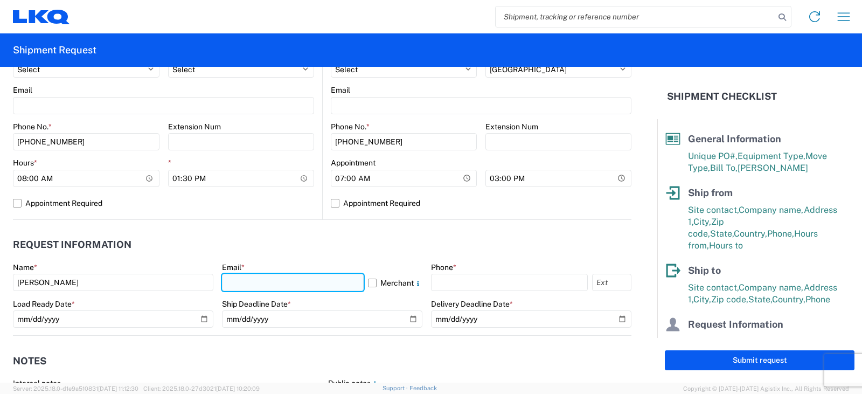
click at [247, 279] on input "text" at bounding box center [293, 282] width 142 height 17
type input "drsnead@lkqcorp.com"
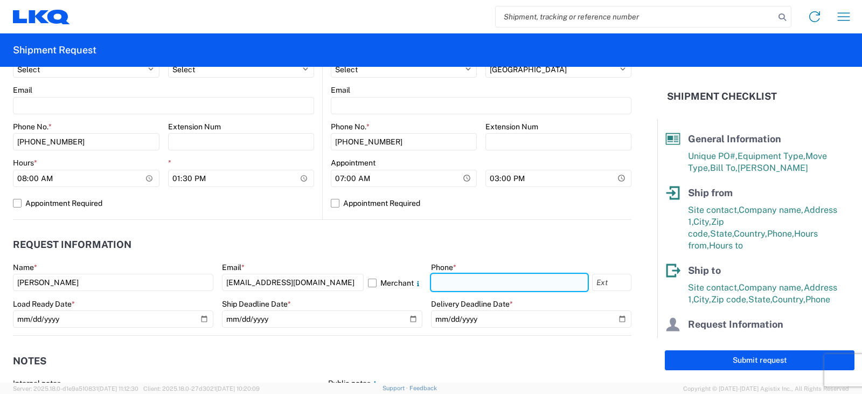
click at [440, 280] on input "text" at bounding box center [509, 282] width 157 height 17
type input "260-359-7402"
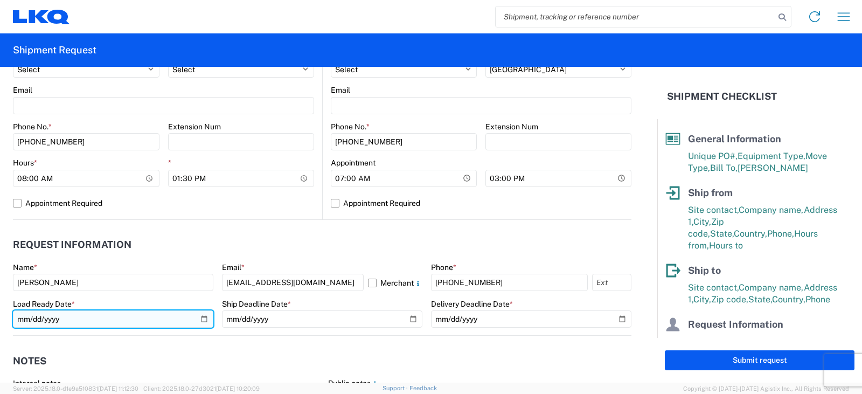
click at [201, 317] on input "date" at bounding box center [113, 318] width 201 height 17
type input "2025-09-12"
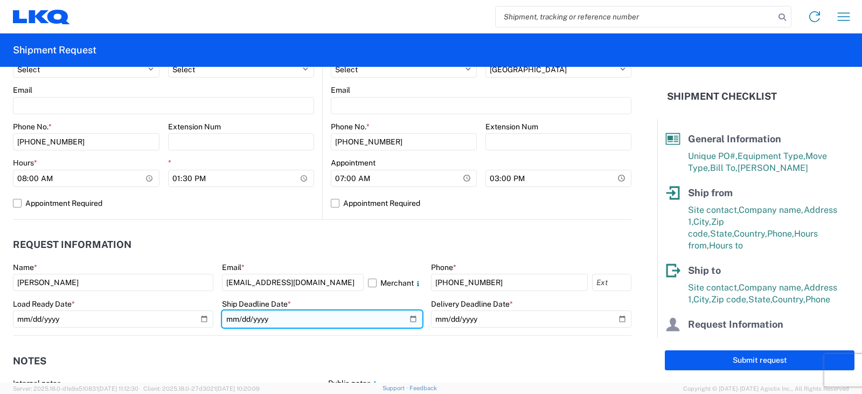
click at [406, 320] on input "date" at bounding box center [322, 318] width 201 height 17
type input "2025-09-12"
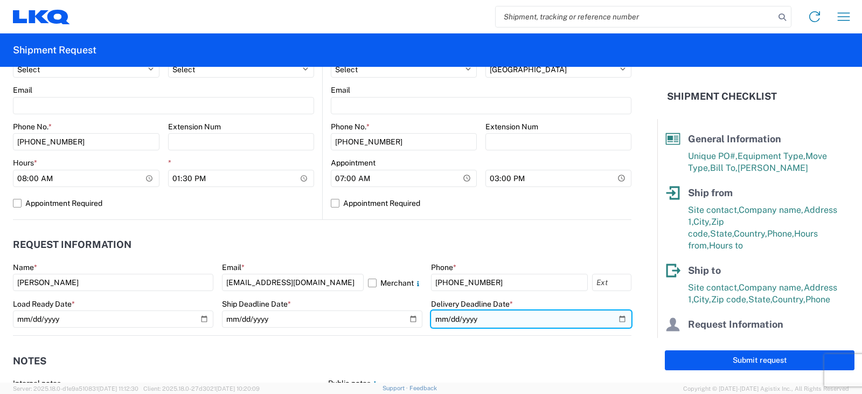
click at [616, 319] on input "date" at bounding box center [531, 318] width 201 height 17
type input "2025-09-15"
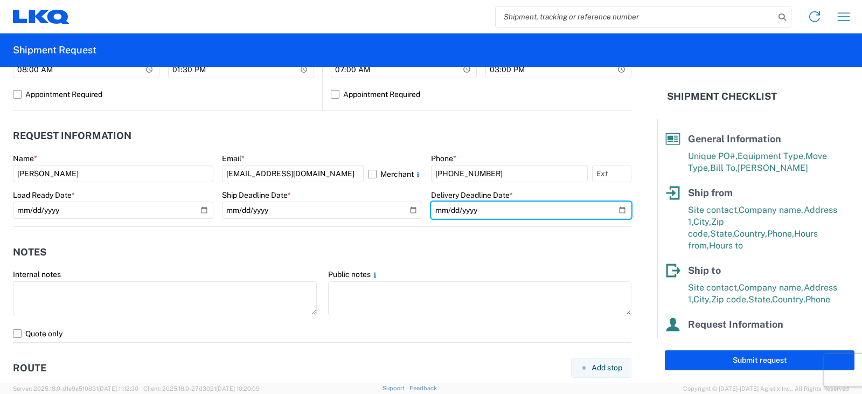
scroll to position [593, 0]
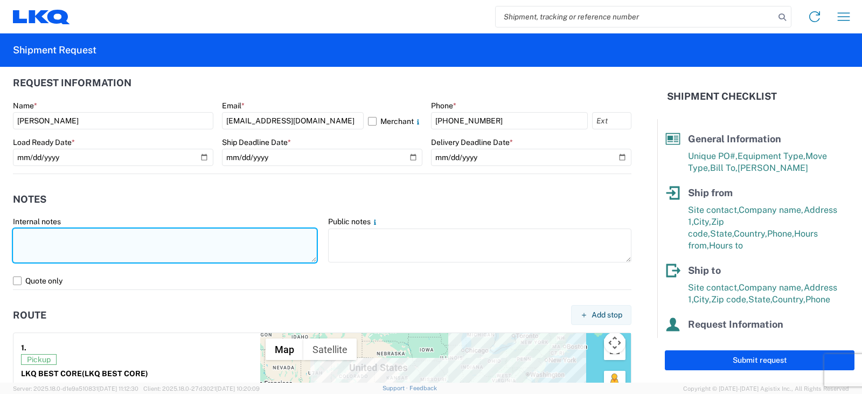
click at [27, 237] on textarea at bounding box center [165, 246] width 304 height 34
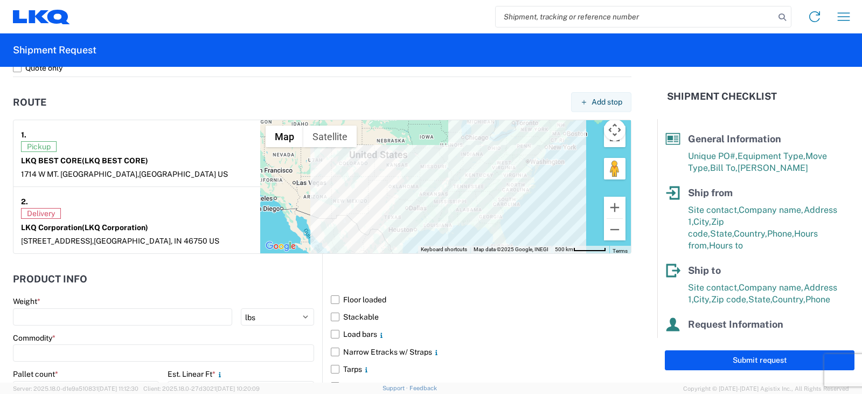
scroll to position [862, 0]
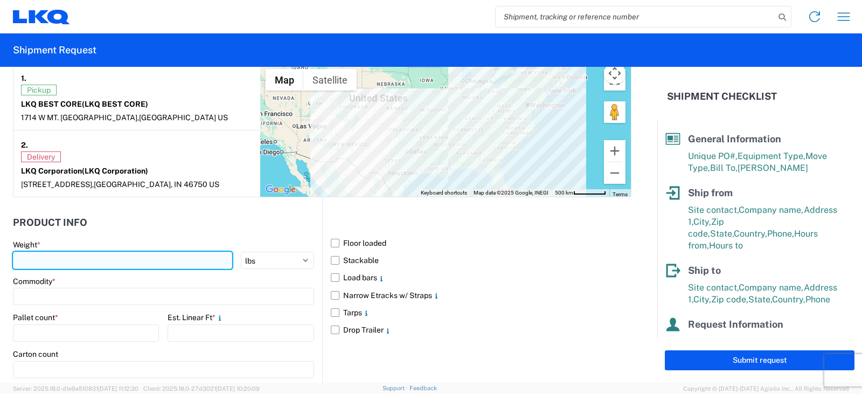
click at [26, 258] on input "number" at bounding box center [122, 260] width 219 height 17
type input "7330"
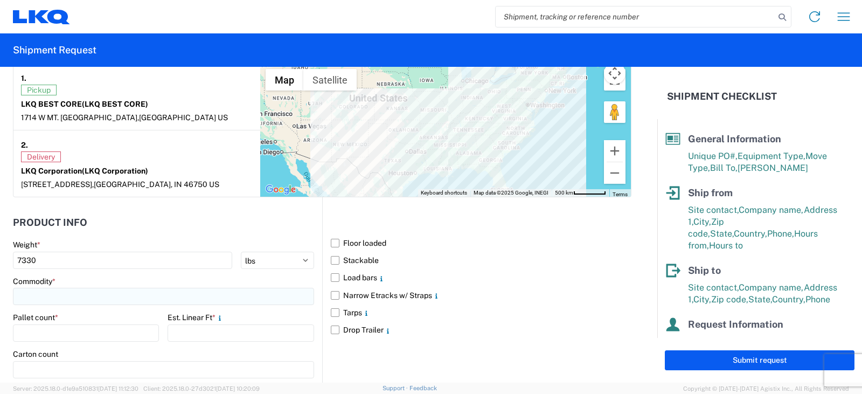
click at [27, 300] on input at bounding box center [163, 296] width 301 height 17
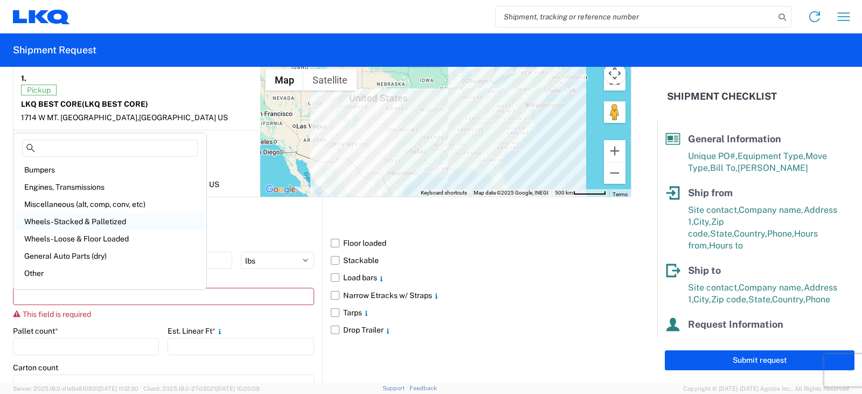
click at [67, 223] on div "Wheels - Stacked & Palletized" at bounding box center [110, 221] width 189 height 17
type input "Wheels - Stacked & Palletized"
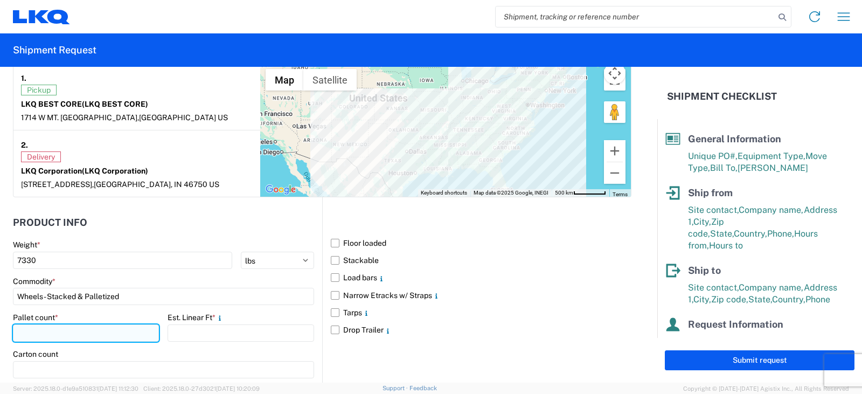
click at [28, 330] on input "number" at bounding box center [86, 332] width 146 height 17
type input "7"
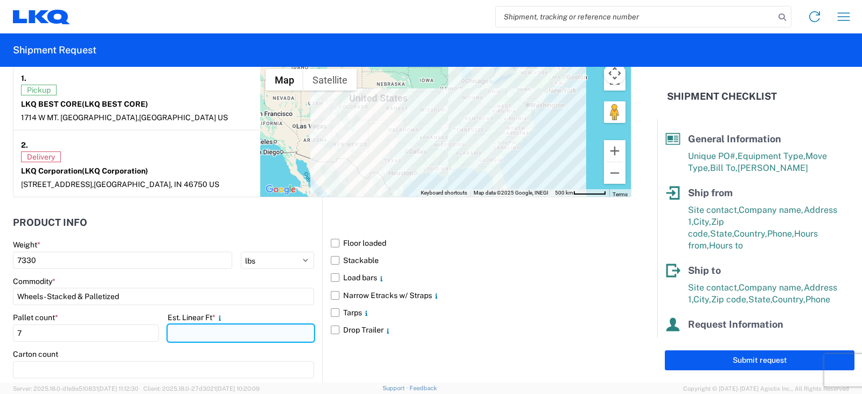
click at [198, 334] on input "number" at bounding box center [241, 332] width 146 height 17
click at [194, 329] on input "number" at bounding box center [241, 332] width 146 height 17
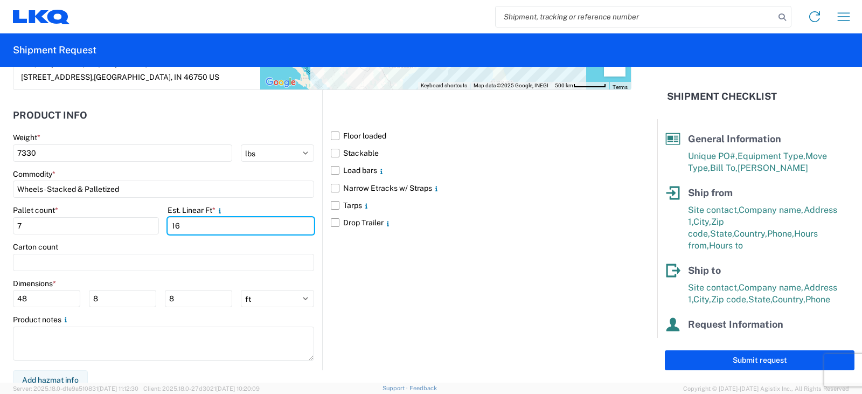
scroll to position [970, 0]
type input "16"
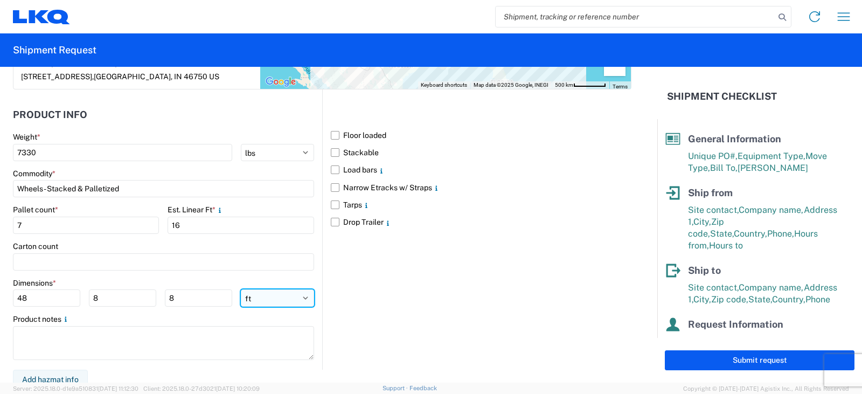
click at [302, 295] on select "ft in cm" at bounding box center [277, 297] width 73 height 17
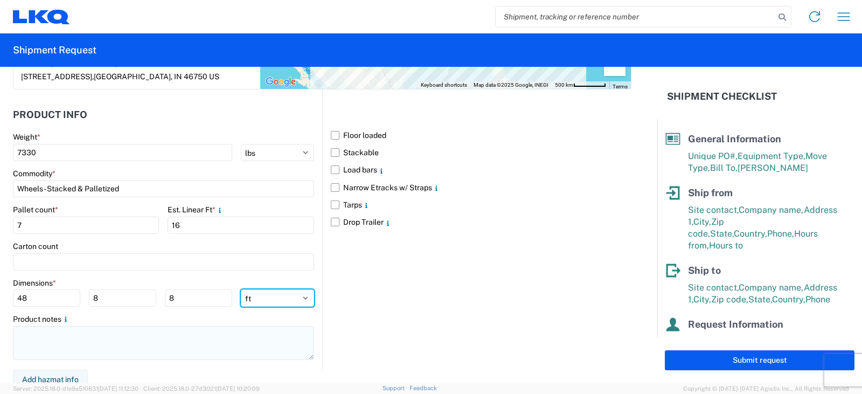
select select "IN"
click at [241, 289] on select "ft in cm" at bounding box center [277, 297] width 73 height 17
type input "576"
type input "96"
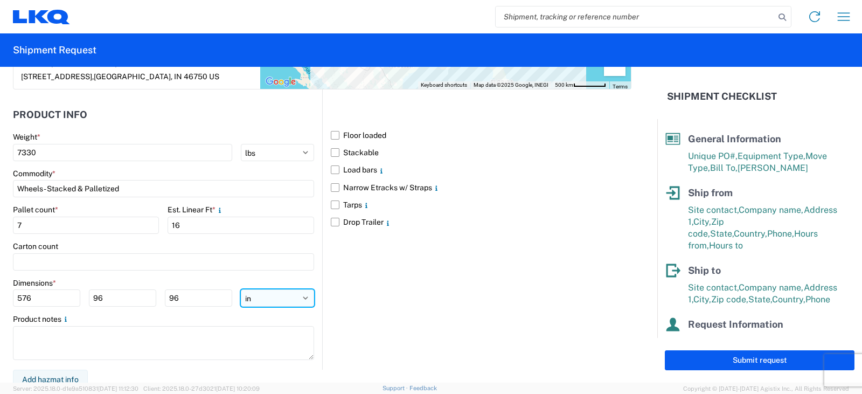
click at [299, 300] on select "ft in cm" at bounding box center [277, 297] width 73 height 17
click at [241, 289] on select "ft in cm" at bounding box center [277, 297] width 73 height 17
drag, startPoint x: 42, startPoint y: 299, endPoint x: 0, endPoint y: 299, distance: 42.0
click at [0, 299] on form "General Information Template PO# PWR#'S 128002, 128003, 128004, 128005, 128006-…" at bounding box center [329, 225] width 658 height 316
type input "54"
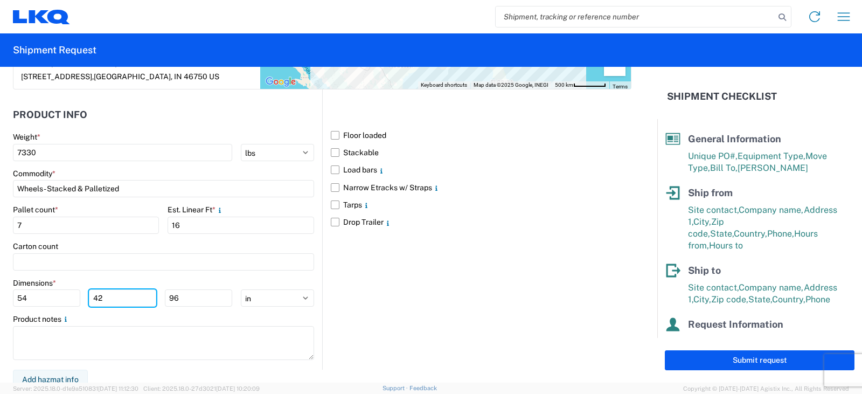
type input "42"
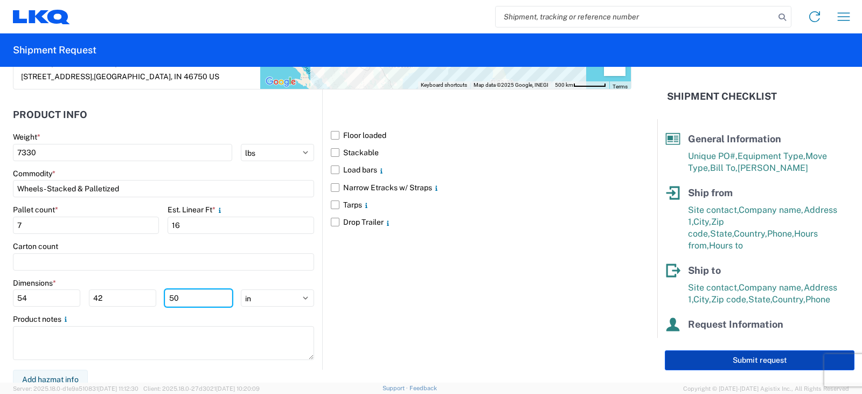
type input "50"
click at [741, 363] on button "Submit request" at bounding box center [760, 360] width 190 height 20
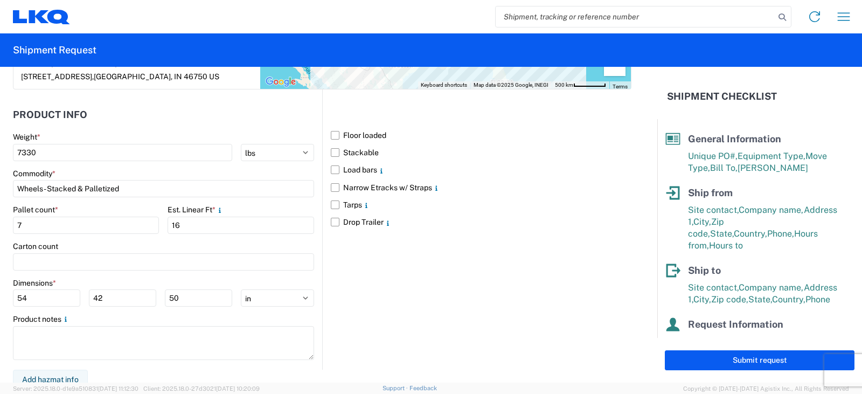
select select "US"
